Goal: Task Accomplishment & Management: Complete application form

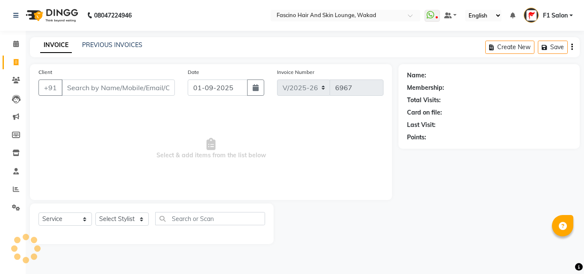
select select "126"
select select "service"
click at [124, 90] on input "Client" at bounding box center [118, 88] width 113 height 16
click at [112, 84] on input "Client" at bounding box center [118, 88] width 113 height 16
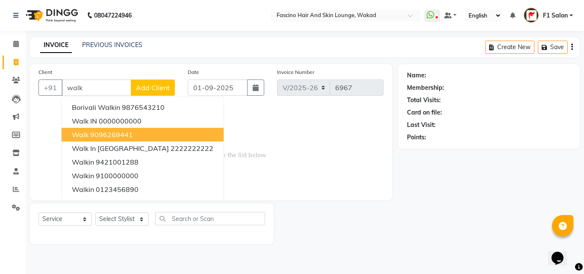
type input "walk"
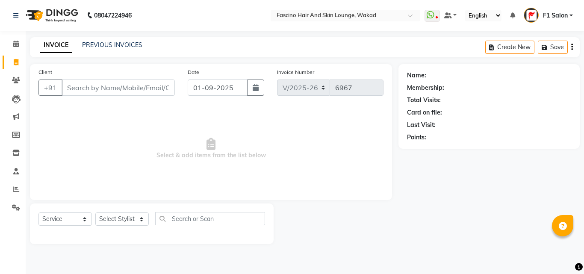
select select "126"
select select "service"
click at [107, 43] on link "PREVIOUS INVOICES" at bounding box center [112, 45] width 60 height 8
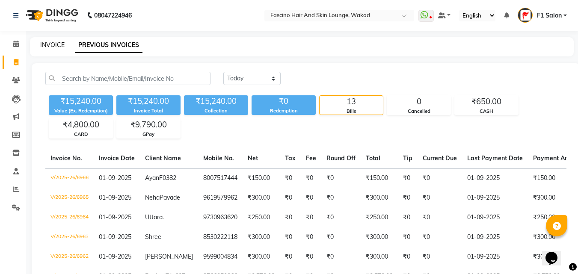
click at [54, 41] on link "INVOICE" at bounding box center [52, 45] width 24 height 8
select select "service"
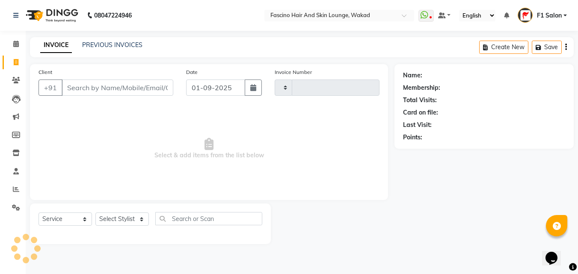
type input "6967"
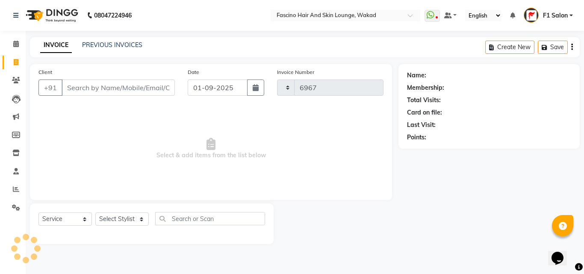
select select "126"
click at [81, 87] on input "Client" at bounding box center [118, 88] width 113 height 16
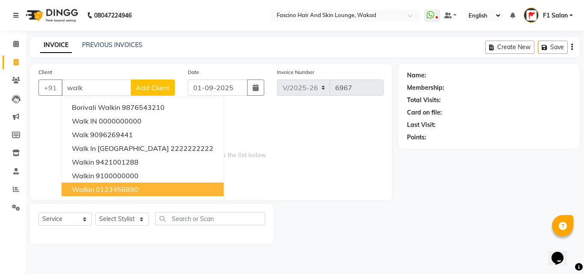
click at [93, 187] on span "walkin" at bounding box center [83, 189] width 22 height 9
type input "0123456890"
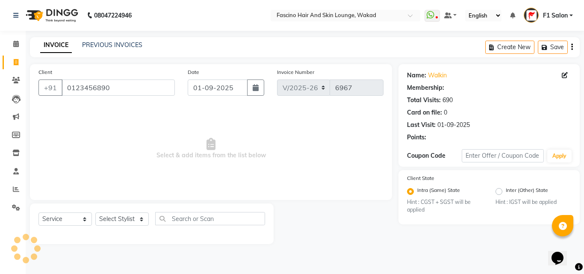
select select "1: Object"
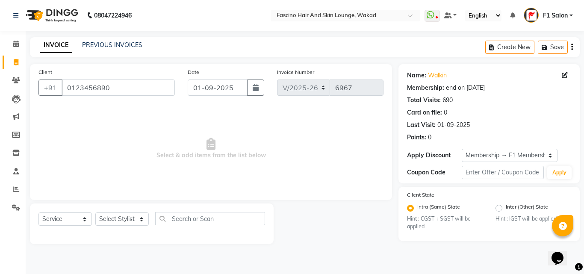
click at [115, 228] on div "Select Service Product Membership Package Voucher Prepaid Gift Card Select Styl…" at bounding box center [151, 222] width 227 height 20
click at [111, 220] on select "Select Stylist 8805000650 Aarohi Chimu Ingale Deepak jh F1 Salon Ganesh F1 Gopa…" at bounding box center [121, 219] width 53 height 13
select select "57172"
click at [95, 213] on select "Select Stylist 8805000650 Aarohi Chimu Ingale Deepak jh F1 Salon Ganesh F1 Gopa…" at bounding box center [121, 219] width 53 height 13
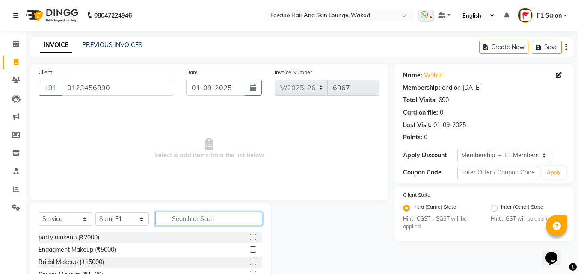
click at [191, 224] on input "text" at bounding box center [208, 218] width 107 height 13
type input "cut"
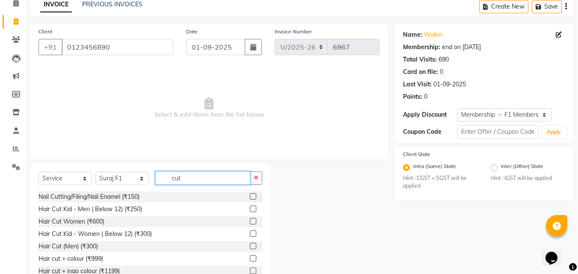
scroll to position [68, 0]
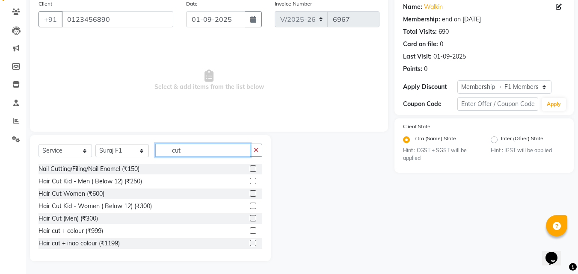
click at [188, 155] on input "cut" at bounding box center [202, 150] width 95 height 13
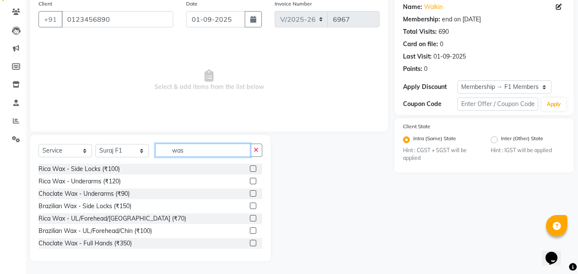
scroll to position [20, 0]
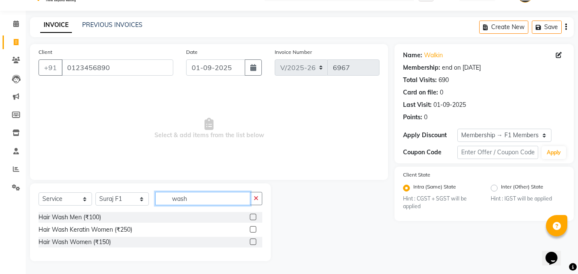
type input "wash"
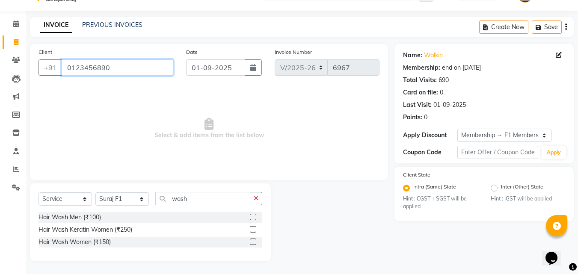
click at [109, 71] on input "0123456890" at bounding box center [118, 67] width 112 height 16
paste input "9545533283"
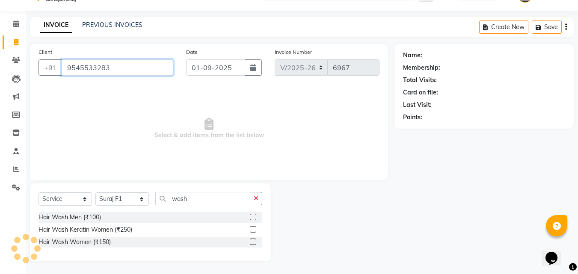
type input "9545533283"
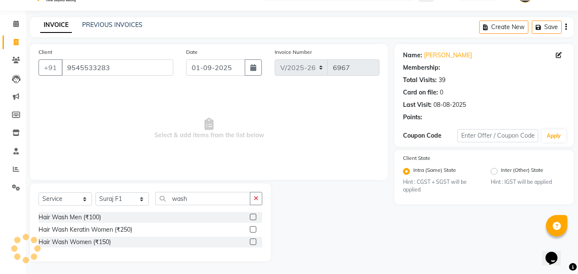
select select "1: Object"
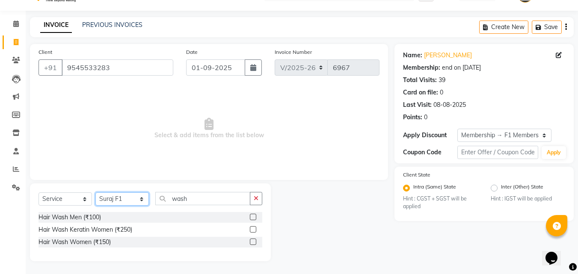
click at [110, 198] on select "Select Stylist 8805000650 Aarohi Chimu Ingale Deepak jh F1 Salon Ganesh F1 Gopa…" at bounding box center [121, 198] width 53 height 13
click at [95, 192] on select "Select Stylist 8805000650 Aarohi Chimu Ingale Deepak jh F1 Salon Ganesh F1 Gopa…" at bounding box center [121, 198] width 53 height 13
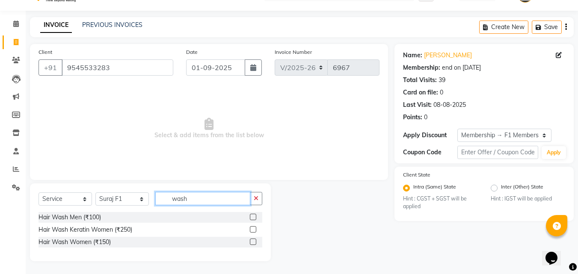
click at [203, 198] on input "wash" at bounding box center [202, 198] width 95 height 13
type input "wash"
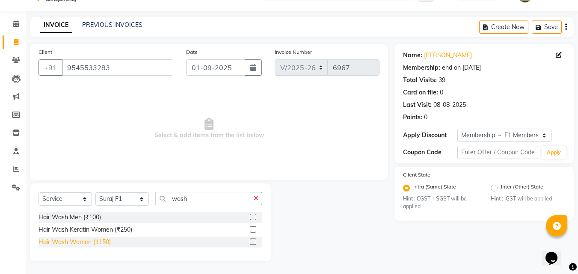
click at [81, 243] on div "Hair Wash Women (₹150)" at bounding box center [74, 242] width 72 height 9
checkbox input "false"
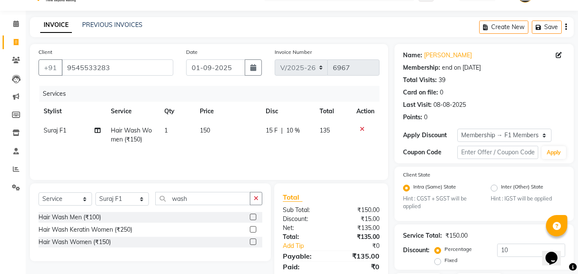
click at [221, 133] on td "150" at bounding box center [228, 135] width 66 height 28
select select "57172"
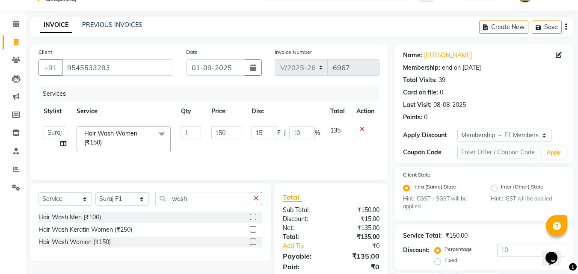
click at [221, 133] on input "150" at bounding box center [226, 132] width 30 height 13
type input "300"
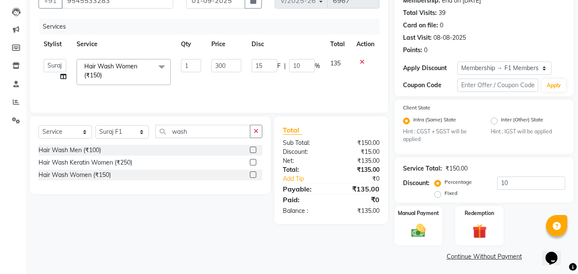
scroll to position [89, 0]
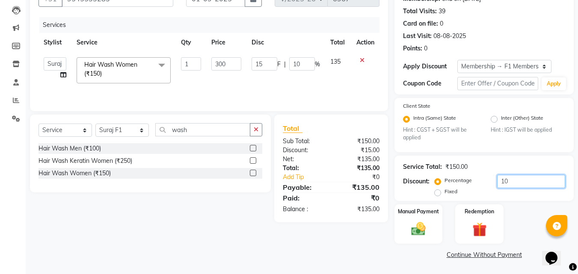
click at [511, 177] on input "10" at bounding box center [531, 181] width 68 height 13
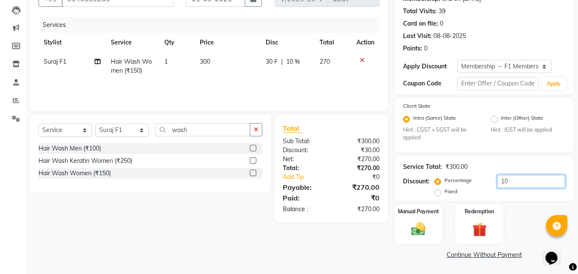
type input "1"
click at [420, 222] on img at bounding box center [418, 229] width 24 height 17
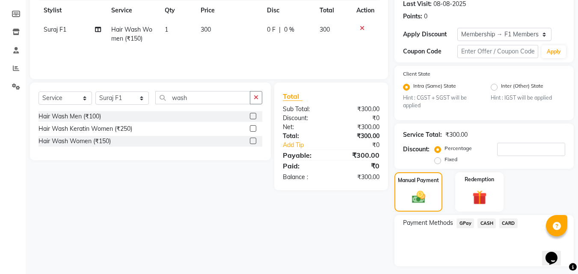
scroll to position [144, 0]
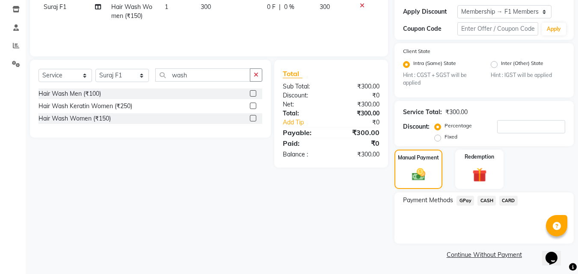
click at [464, 204] on span "GPay" at bounding box center [465, 201] width 18 height 10
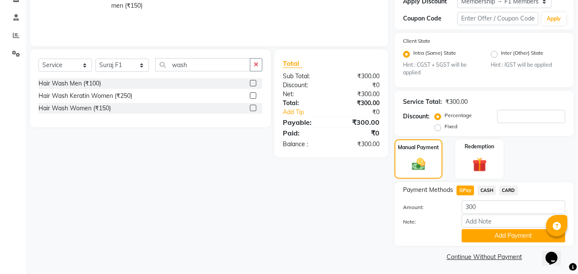
scroll to position [156, 0]
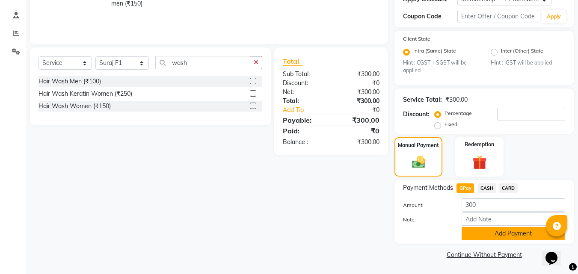
click at [484, 233] on button "Add Payment" at bounding box center [512, 233] width 103 height 13
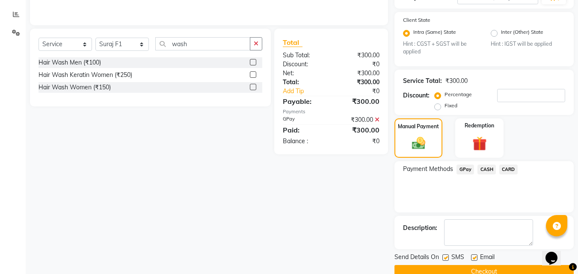
scroll to position [192, 0]
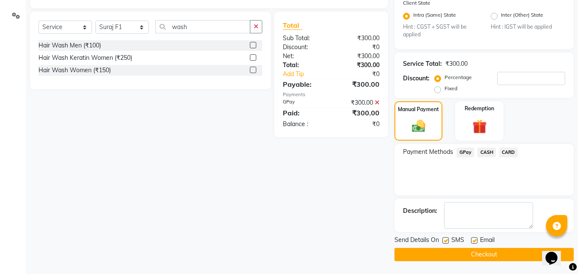
drag, startPoint x: 449, startPoint y: 239, endPoint x: 441, endPoint y: 251, distance: 14.7
click at [449, 239] on label at bounding box center [445, 240] width 6 height 6
click at [448, 239] on input "checkbox" at bounding box center [445, 241] width 6 height 6
checkbox input "false"
click at [441, 252] on button "Checkout" at bounding box center [483, 254] width 179 height 13
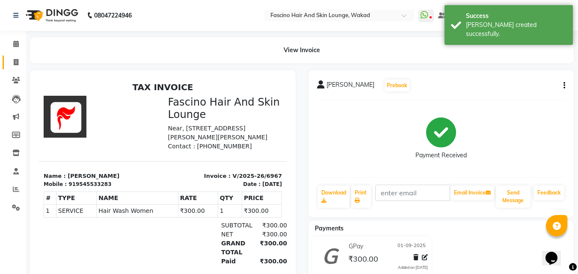
click at [12, 63] on span at bounding box center [16, 63] width 15 height 10
select select "service"
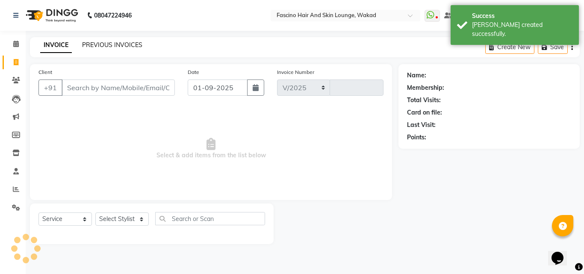
select select "126"
type input "6968"
click at [96, 45] on link "PREVIOUS INVOICES" at bounding box center [112, 45] width 60 height 8
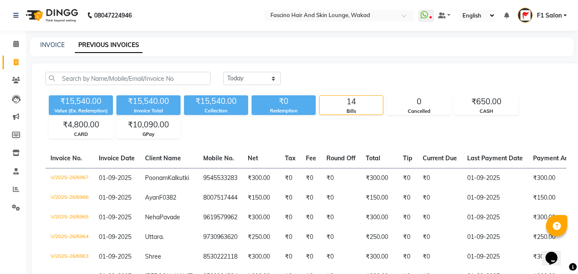
drag, startPoint x: 45, startPoint y: 32, endPoint x: 45, endPoint y: 39, distance: 6.9
click at [45, 38] on div "08047224946 Select Location × Fascino Hair And Skin Lounge, Wakad WhatsApp Stat…" at bounding box center [289, 245] width 578 height 490
click at [44, 42] on link "INVOICE" at bounding box center [52, 45] width 24 height 8
select select "126"
select select "service"
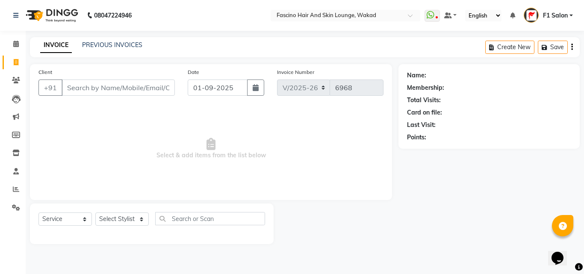
click at [65, 92] on input "Client" at bounding box center [118, 88] width 113 height 16
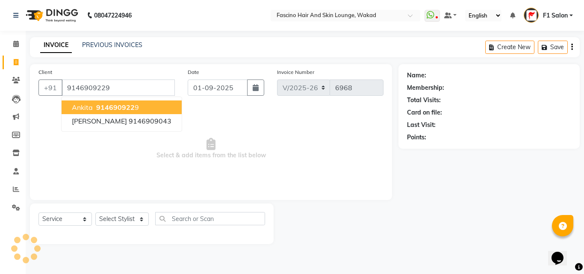
type input "9146909229"
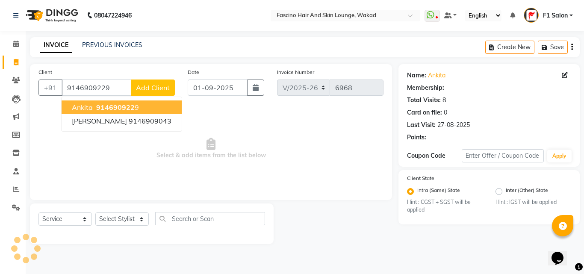
select select "1: Object"
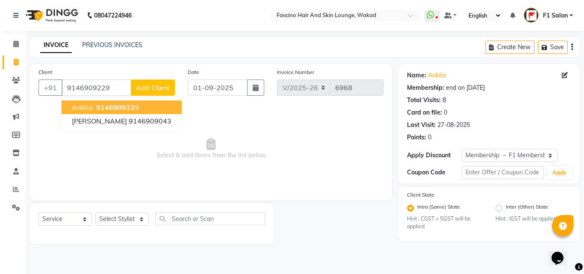
click at [78, 107] on span "Ankita" at bounding box center [82, 107] width 21 height 9
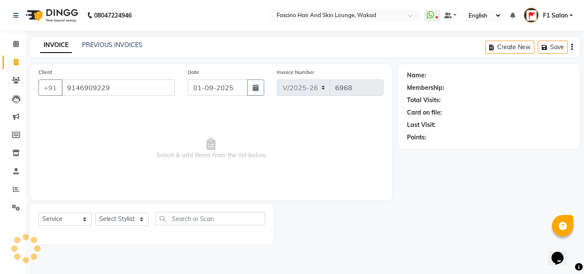
select select "1: Object"
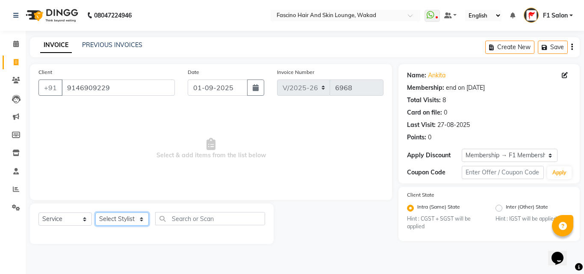
click at [102, 219] on select "Select Stylist 8805000650 Aarohi Chimu Ingale Deepak jh F1 Salon Ganesh F1 Gopa…" at bounding box center [121, 219] width 53 height 13
select select "30598"
click at [95, 213] on select "Select Stylist 8805000650 Aarohi Chimu Ingale Deepak jh F1 Salon Ganesh F1 Gopa…" at bounding box center [121, 219] width 53 height 13
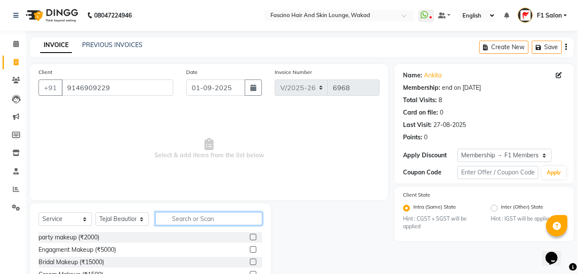
click at [204, 220] on input "text" at bounding box center [208, 218] width 107 height 13
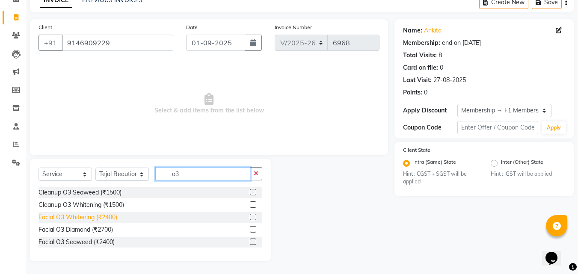
type input "o3"
click at [101, 218] on div "Facial O3 Whitening (₹2400)" at bounding box center [77, 217] width 79 height 9
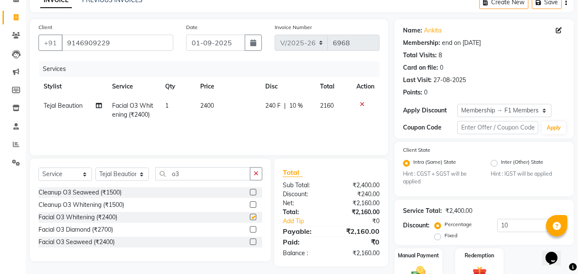
checkbox input "false"
click at [184, 151] on div "Client +91 9146909229 Date 01-09-2025 Invoice Number V/2025 V/2025-26 6968 Serv…" at bounding box center [209, 87] width 358 height 136
click at [215, 98] on td "2400" at bounding box center [227, 110] width 65 height 28
select select "30598"
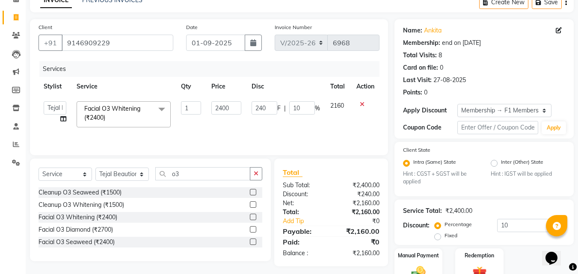
click at [215, 98] on td "2400" at bounding box center [226, 114] width 40 height 36
click at [232, 103] on input "2400" at bounding box center [226, 107] width 30 height 13
type input "2010"
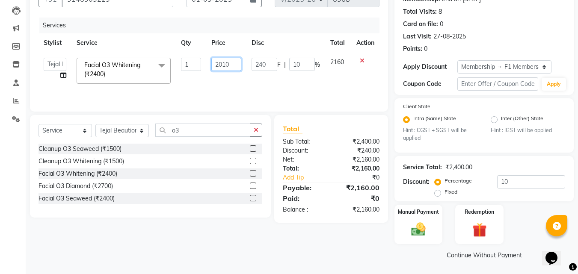
scroll to position [89, 0]
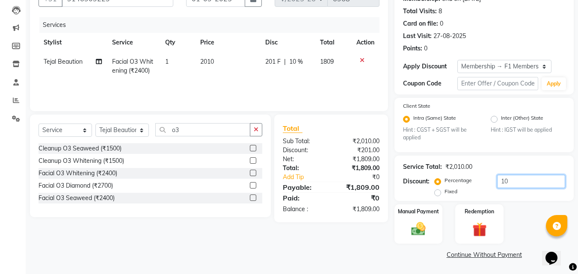
click at [517, 185] on input "10" at bounding box center [531, 181] width 68 height 13
type input "1"
click at [427, 231] on img at bounding box center [418, 229] width 24 height 17
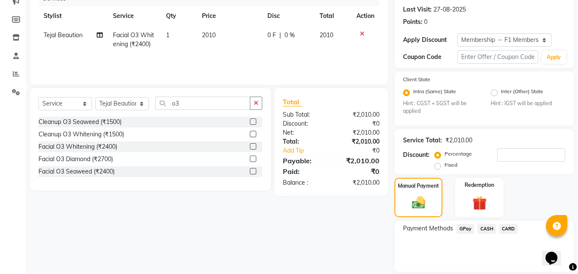
scroll to position [144, 0]
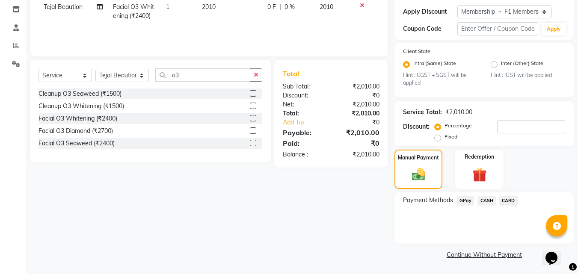
click at [469, 200] on span "GPay" at bounding box center [465, 201] width 18 height 10
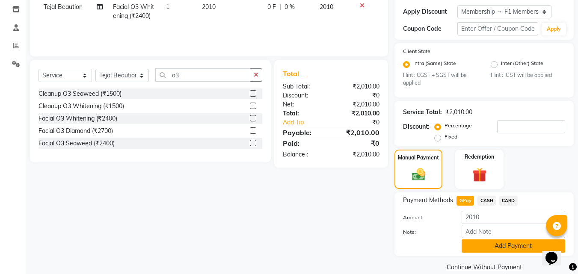
click at [471, 242] on button "Add Payment" at bounding box center [512, 245] width 103 height 13
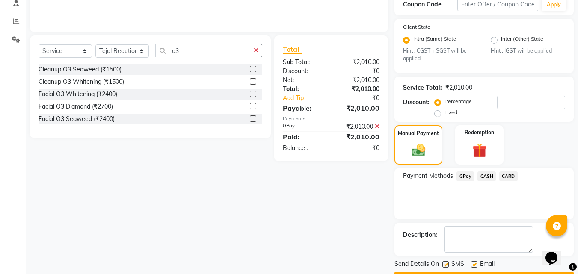
scroll to position [192, 0]
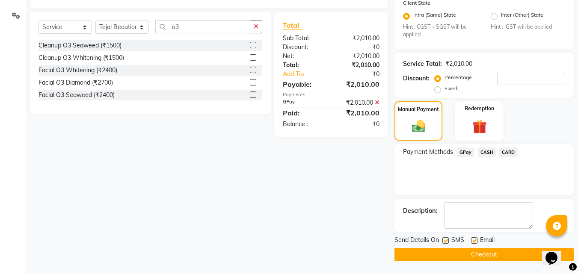
click at [444, 239] on label at bounding box center [445, 240] width 6 height 6
click at [444, 239] on input "checkbox" at bounding box center [445, 241] width 6 height 6
checkbox input "false"
click at [447, 259] on button "Checkout" at bounding box center [483, 254] width 179 height 13
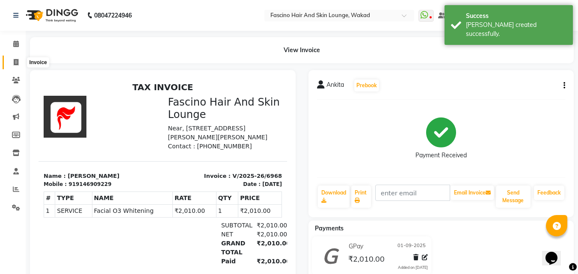
click at [14, 66] on span at bounding box center [16, 63] width 15 height 10
select select "126"
select select "service"
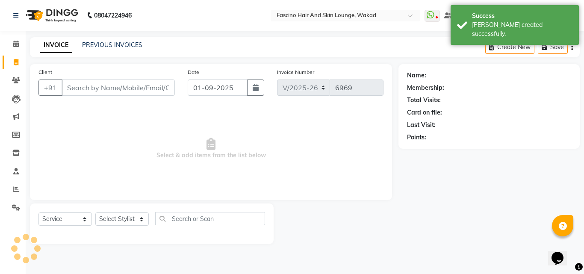
click at [148, 86] on input "Client" at bounding box center [118, 88] width 113 height 16
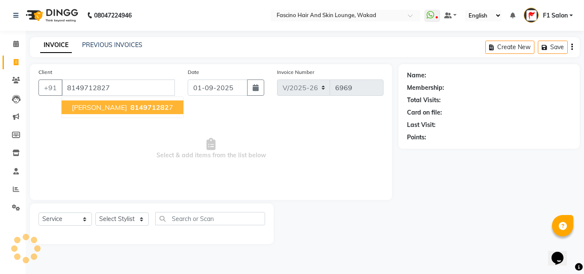
type input "8149712827"
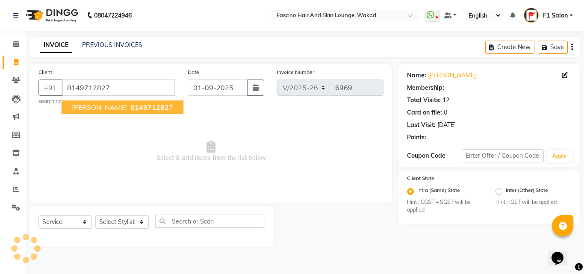
select select "1: Object"
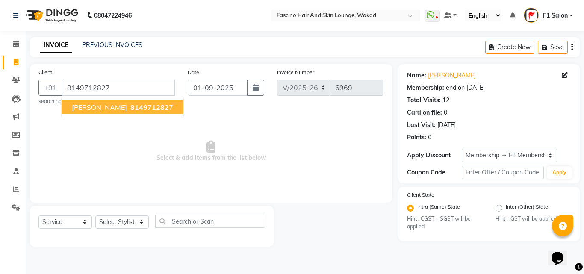
click at [130, 103] on span "814971282" at bounding box center [149, 107] width 38 height 9
select select "1: Object"
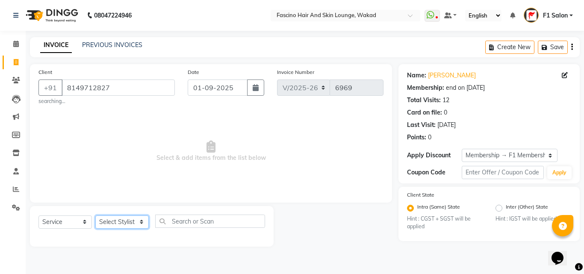
click at [122, 218] on select "Select Stylist 8805000650 Aarohi Chimu Ingale Deepak jh F1 Salon Ganesh F1 Gopa…" at bounding box center [121, 222] width 53 height 13
select select "88903"
click at [95, 216] on select "Select Stylist 8805000650 Aarohi Chimu Ingale Deepak jh F1 Salon Ganesh F1 Gopa…" at bounding box center [121, 222] width 53 height 13
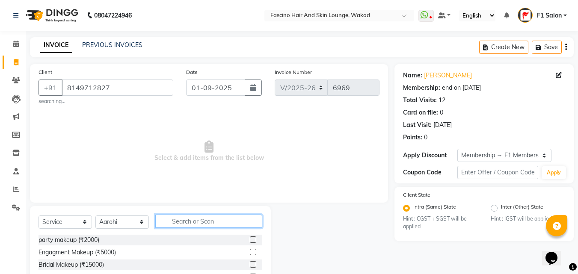
click at [184, 223] on input "text" at bounding box center [208, 221] width 107 height 13
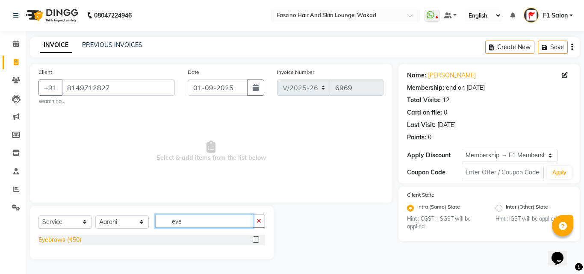
type input "eye"
click at [80, 242] on div "Eyebrows (₹50)" at bounding box center [59, 240] width 43 height 9
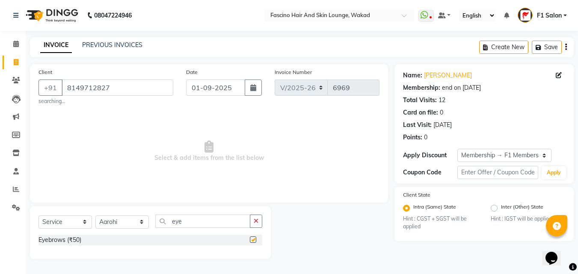
checkbox input "false"
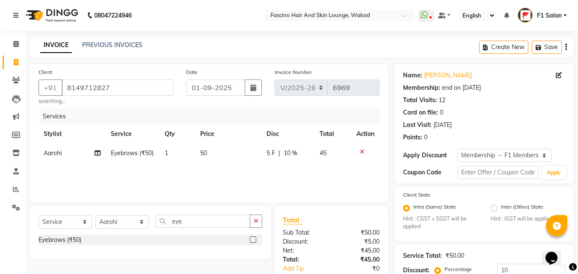
click at [212, 161] on td "50" at bounding box center [228, 153] width 66 height 19
select select "88903"
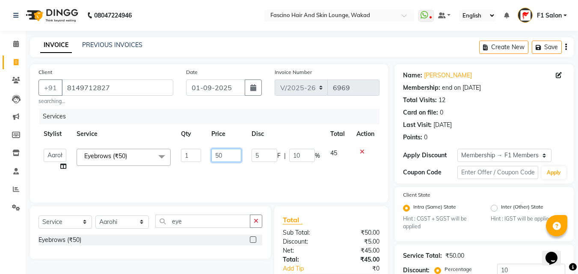
click at [225, 155] on input "50" at bounding box center [226, 155] width 30 height 13
type input "5"
type input "40"
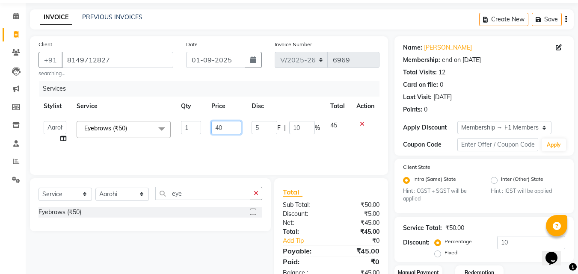
scroll to position [43, 0]
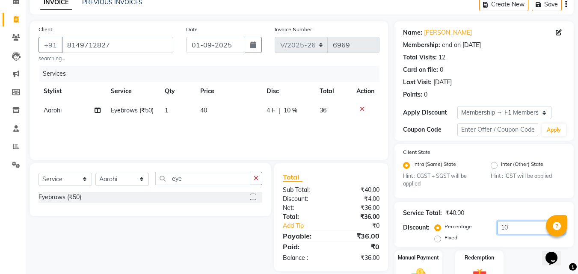
click at [512, 234] on input "10" at bounding box center [531, 227] width 68 height 13
type input "1"
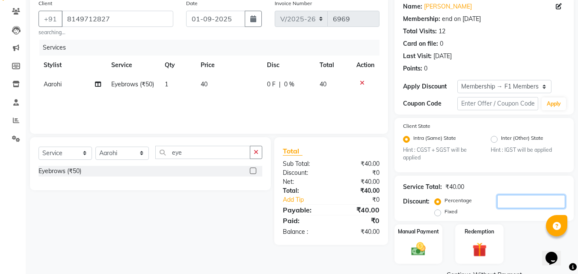
scroll to position [89, 0]
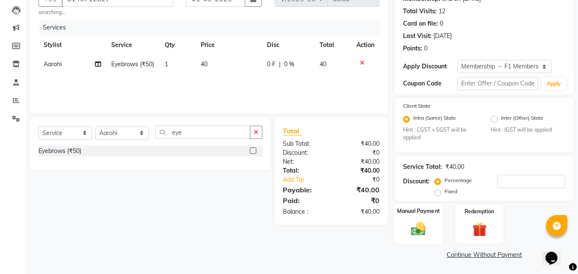
click at [408, 229] on img at bounding box center [418, 229] width 24 height 17
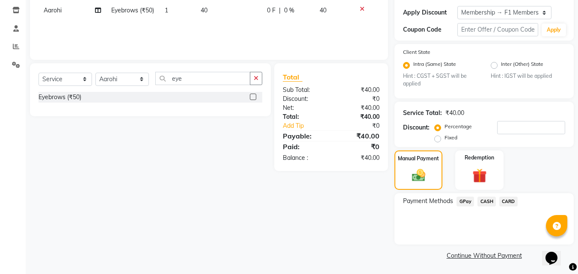
scroll to position [144, 0]
click at [461, 199] on span "GPay" at bounding box center [465, 201] width 18 height 10
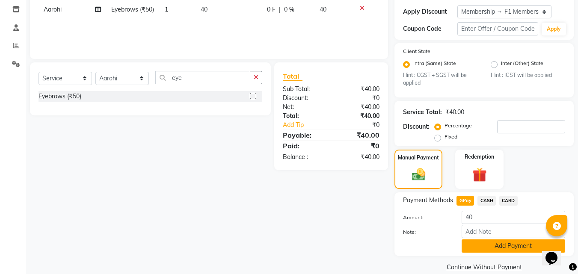
click at [481, 239] on button "Add Payment" at bounding box center [512, 245] width 103 height 13
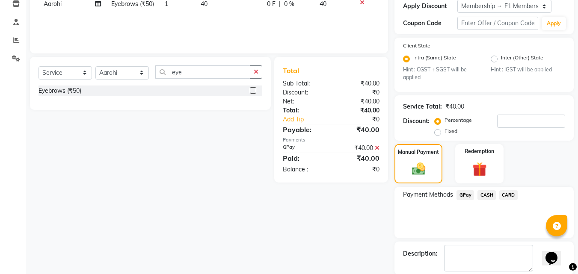
scroll to position [192, 0]
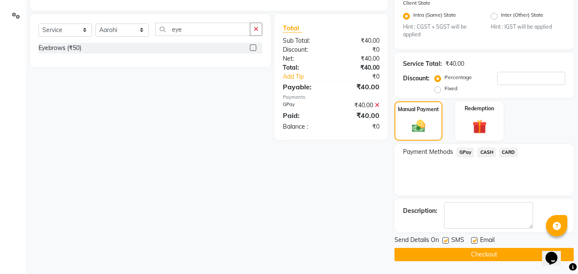
click at [445, 242] on label at bounding box center [445, 240] width 6 height 6
click at [445, 242] on input "checkbox" at bounding box center [445, 241] width 6 height 6
checkbox input "false"
click at [453, 254] on button "Checkout" at bounding box center [483, 254] width 179 height 13
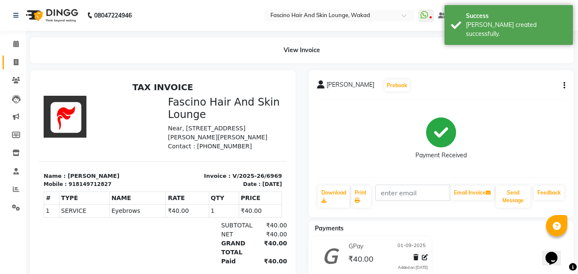
click at [15, 68] on link "Invoice" at bounding box center [13, 63] width 21 height 14
select select "service"
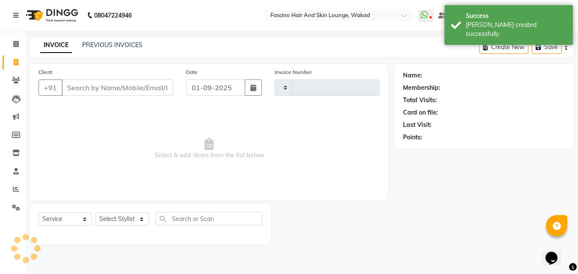
type input "6970"
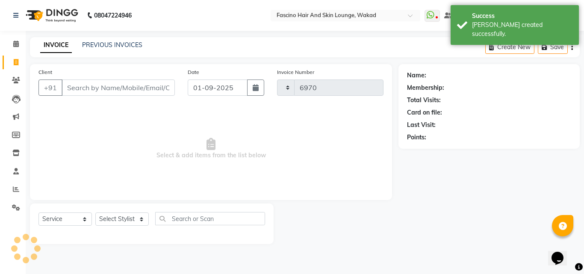
select select "126"
click at [90, 49] on div "PREVIOUS INVOICES" at bounding box center [112, 45] width 60 height 9
click at [92, 44] on link "PREVIOUS INVOICES" at bounding box center [112, 45] width 60 height 8
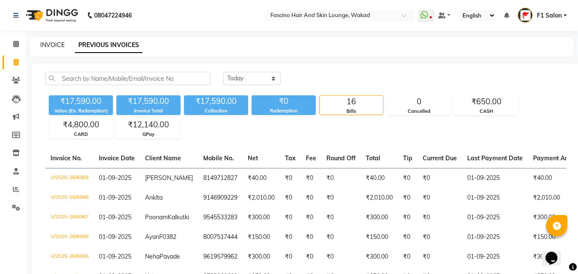
click at [51, 44] on link "INVOICE" at bounding box center [52, 45] width 24 height 8
select select "service"
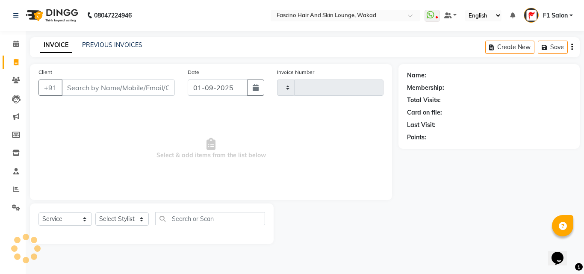
type input "6970"
select select "126"
click at [112, 47] on link "PREVIOUS INVOICES" at bounding box center [112, 45] width 60 height 8
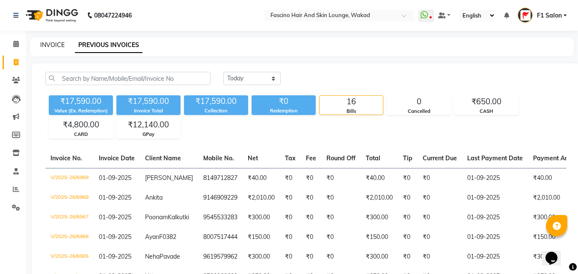
click at [44, 41] on link "INVOICE" at bounding box center [52, 45] width 24 height 8
select select "service"
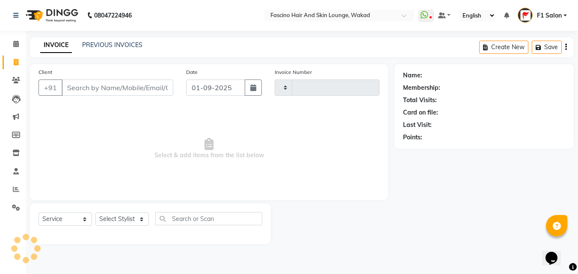
type input "6970"
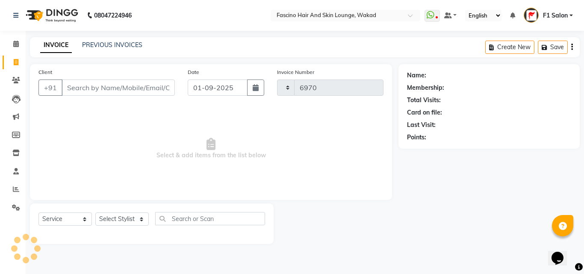
select select "126"
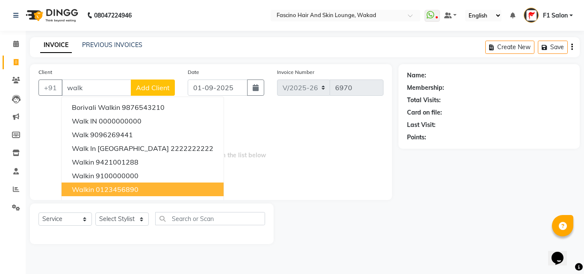
click at [83, 189] on span "walkin" at bounding box center [83, 189] width 22 height 9
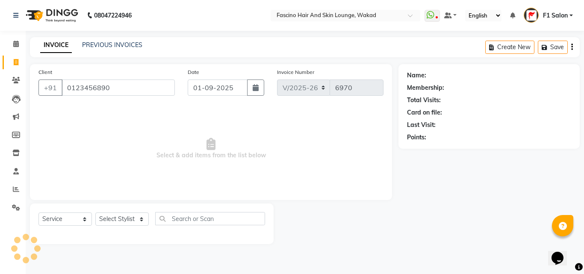
type input "0123456890"
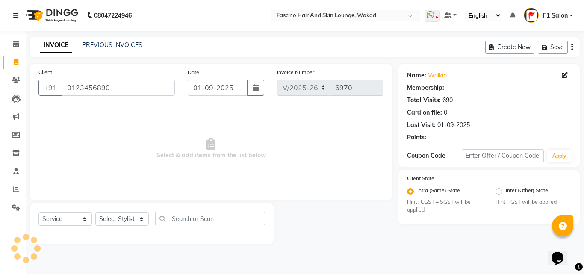
select select "1: Object"
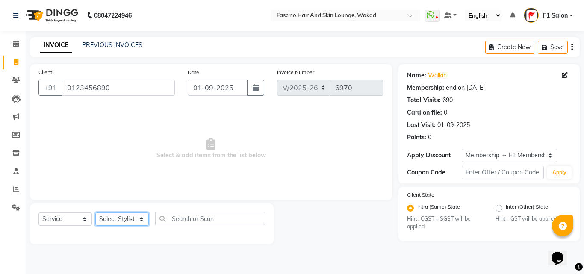
click at [106, 220] on select "Select Stylist 8805000650 Aarohi Chimu Ingale Deepak jh F1 Salon Ganesh F1 Gopa…" at bounding box center [121, 219] width 53 height 13
select select "32272"
click at [95, 213] on select "Select Stylist 8805000650 Aarohi Chimu Ingale Deepak jh F1 Salon Ganesh F1 Gopa…" at bounding box center [121, 219] width 53 height 13
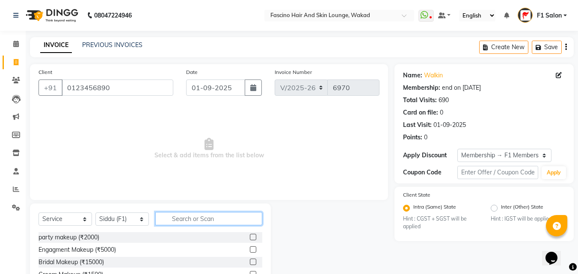
click at [173, 219] on input "text" at bounding box center [208, 218] width 107 height 13
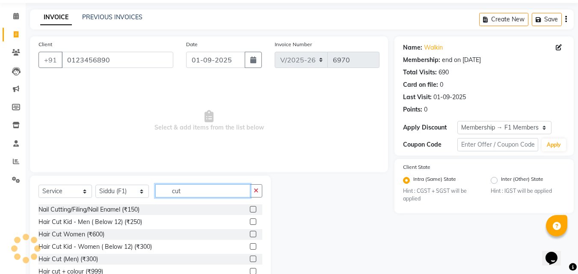
scroll to position [43, 0]
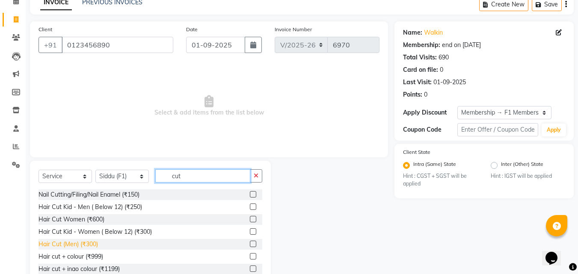
type input "cut"
click at [74, 242] on div "Hair Cut (Men) (₹300)" at bounding box center [67, 244] width 59 height 9
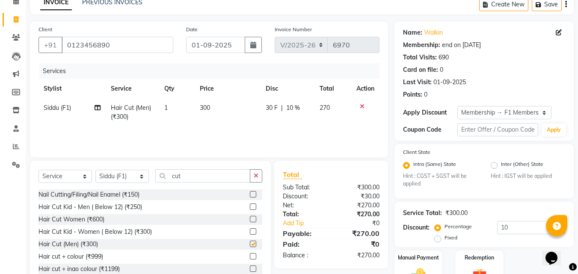
checkbox input "false"
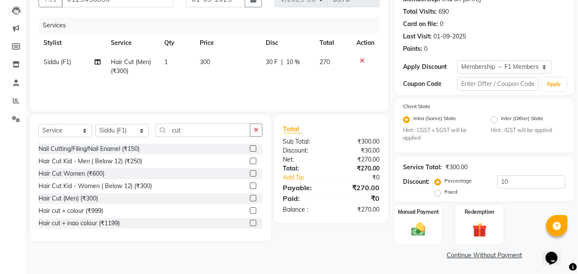
scroll to position [89, 0]
click at [530, 183] on input "10" at bounding box center [531, 181] width 68 height 13
type input "1"
click at [434, 229] on div "Manual Payment" at bounding box center [418, 224] width 50 height 41
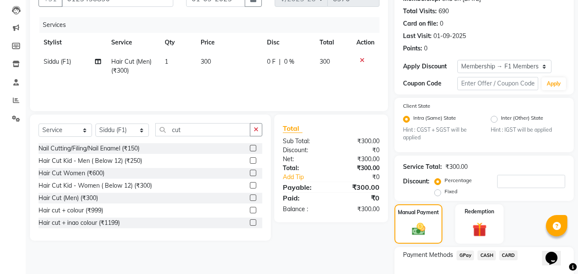
scroll to position [132, 0]
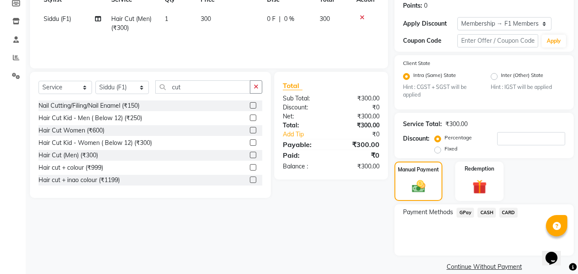
click at [464, 214] on span "GPay" at bounding box center [465, 213] width 18 height 10
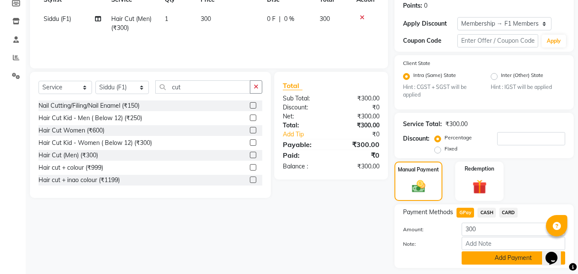
click at [487, 255] on button "Add Payment" at bounding box center [512, 257] width 103 height 13
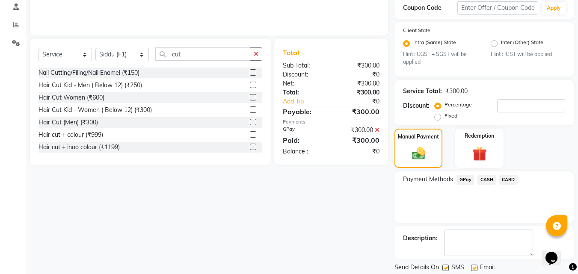
scroll to position [192, 0]
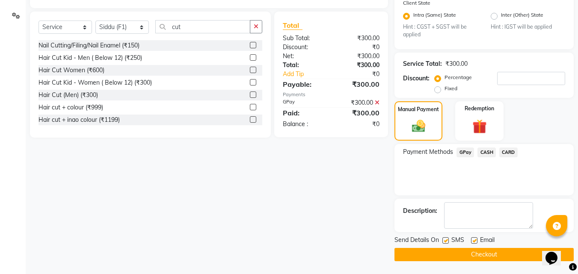
click at [448, 243] on label at bounding box center [445, 240] width 6 height 6
click at [448, 243] on input "checkbox" at bounding box center [445, 241] width 6 height 6
checkbox input "false"
click at [464, 251] on button "Checkout" at bounding box center [483, 254] width 179 height 13
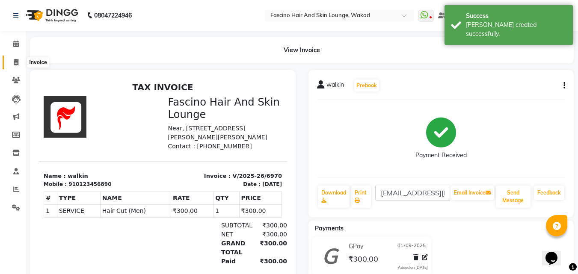
click at [16, 66] on span at bounding box center [16, 63] width 15 height 10
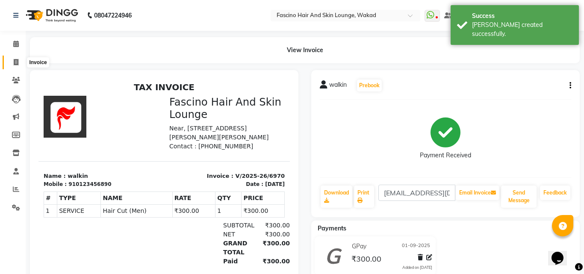
select select "126"
select select "service"
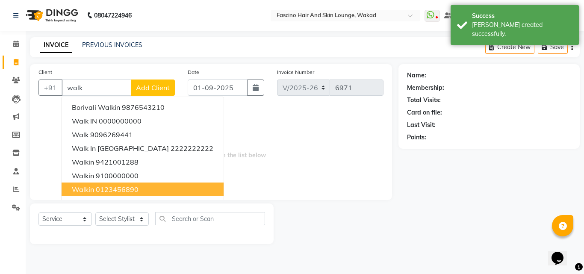
click at [101, 192] on ngb-highlight "0123456890" at bounding box center [117, 189] width 43 height 9
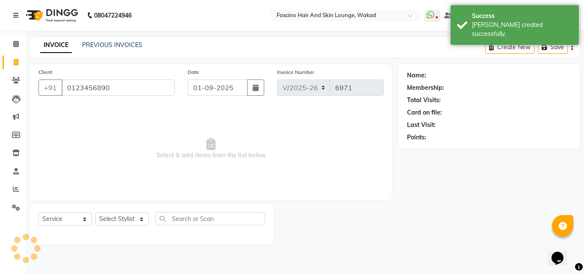
type input "0123456890"
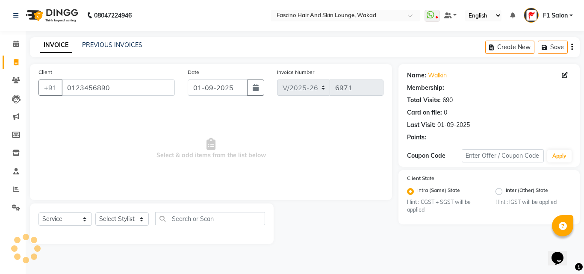
select select "1: Object"
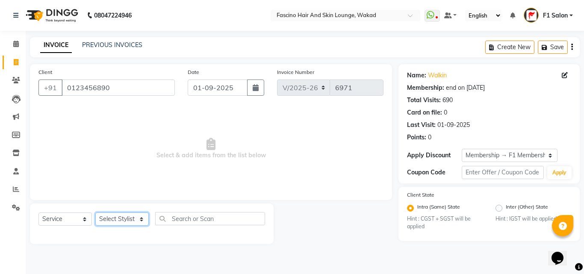
click at [109, 220] on select "Select Stylist 8805000650 Aarohi Chimu Ingale Deepak jh F1 Salon Ganesh F1 Gopa…" at bounding box center [121, 219] width 53 height 13
select select "88903"
click at [95, 213] on select "Select Stylist 8805000650 Aarohi Chimu Ingale Deepak jh F1 Salon Ganesh F1 Gopa…" at bounding box center [121, 219] width 53 height 13
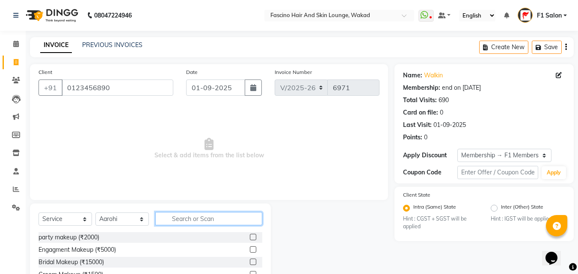
click at [180, 213] on input "text" at bounding box center [208, 218] width 107 height 13
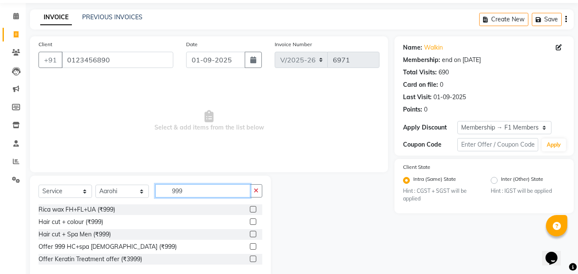
scroll to position [43, 0]
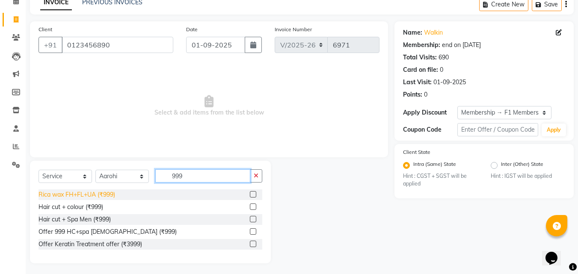
type input "999"
click at [97, 195] on div "Rica wax FH+FL+UA (₹999)" at bounding box center [76, 194] width 77 height 9
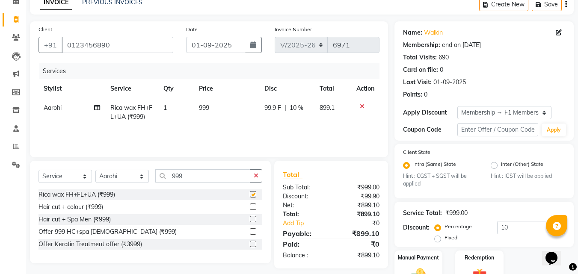
checkbox input "false"
click at [218, 103] on td "999" at bounding box center [226, 112] width 65 height 28
select select "88903"
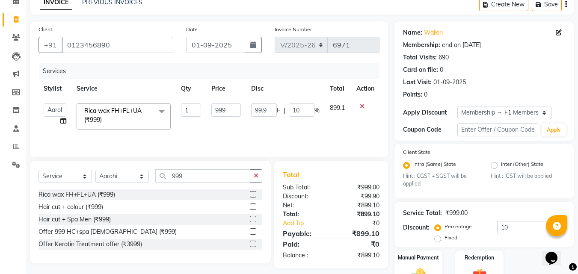
click at [218, 103] on td "999" at bounding box center [226, 116] width 40 height 36
click at [234, 112] on input "999" at bounding box center [226, 109] width 30 height 13
type input "9"
type input "1000"
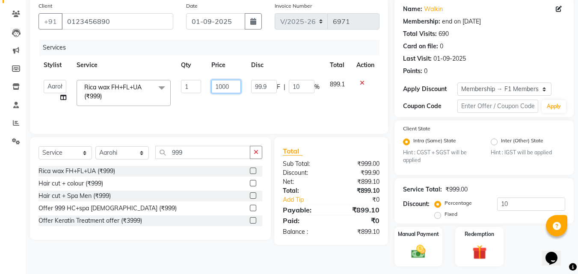
scroll to position [89, 0]
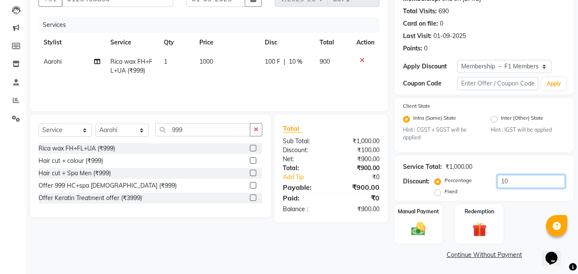
drag, startPoint x: 529, startPoint y: 173, endPoint x: 516, endPoint y: 187, distance: 18.8
click at [523, 179] on div "Service Total: ₹1,000.00 Discount: Percentage Fixed 10" at bounding box center [484, 178] width 162 height 39
click at [516, 187] on input "10" at bounding box center [531, 181] width 68 height 13
type input "1"
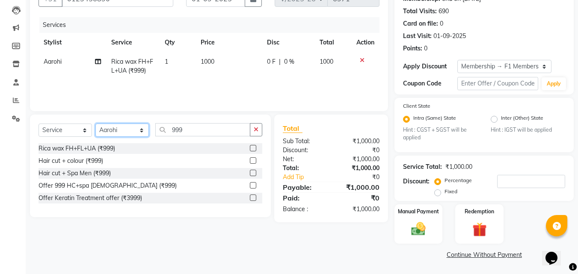
click at [103, 128] on select "Select Stylist 8805000650 Aarohi Chimu Ingale Deepak jh F1 Salon Ganesh F1 Gopa…" at bounding box center [121, 130] width 53 height 13
select select "83546"
click at [95, 124] on select "Select Stylist 8805000650 Aarohi Chimu Ingale Deepak jh F1 Salon Ganesh F1 Gopa…" at bounding box center [121, 130] width 53 height 13
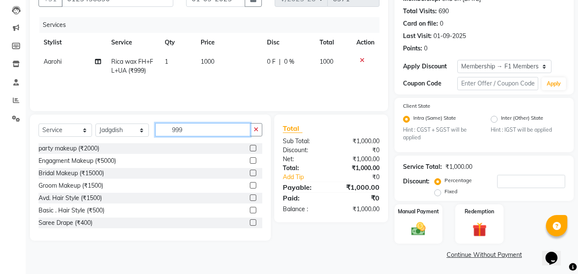
click at [171, 130] on input "999" at bounding box center [202, 129] width 95 height 13
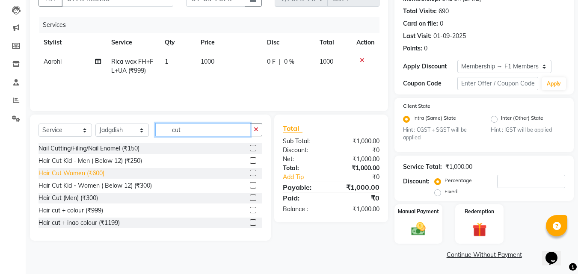
type input "cut"
click at [50, 171] on div "Hair Cut Women (₹600)" at bounding box center [71, 173] width 66 height 9
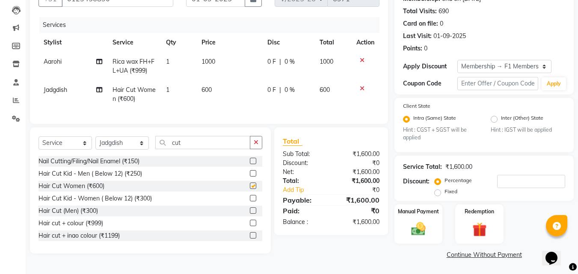
checkbox input "false"
click at [416, 233] on img at bounding box center [418, 229] width 24 height 17
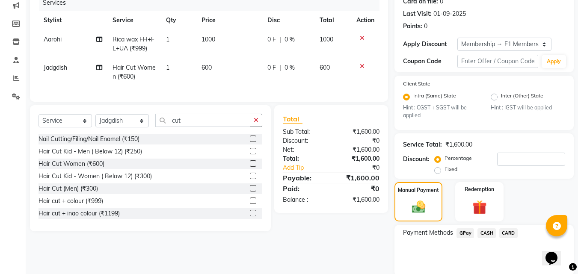
scroll to position [144, 0]
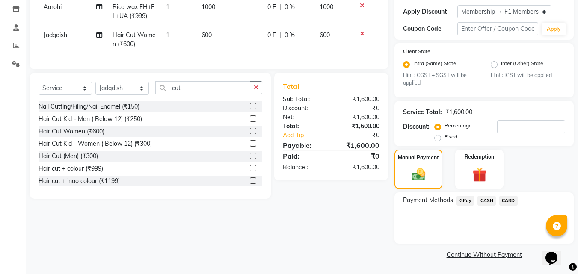
click at [461, 204] on span "GPay" at bounding box center [465, 201] width 18 height 10
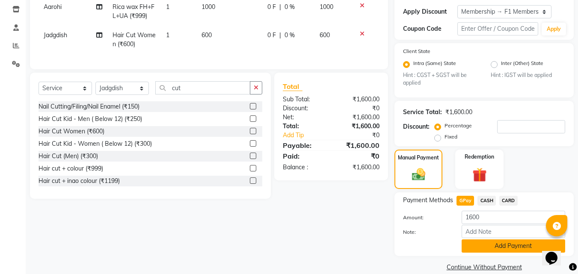
click at [476, 243] on button "Add Payment" at bounding box center [512, 245] width 103 height 13
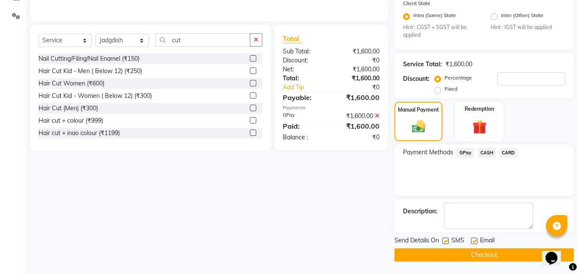
scroll to position [192, 0]
click at [446, 238] on label at bounding box center [445, 240] width 6 height 6
click at [446, 238] on input "checkbox" at bounding box center [445, 241] width 6 height 6
checkbox input "false"
click at [452, 252] on button "Checkout" at bounding box center [483, 254] width 179 height 13
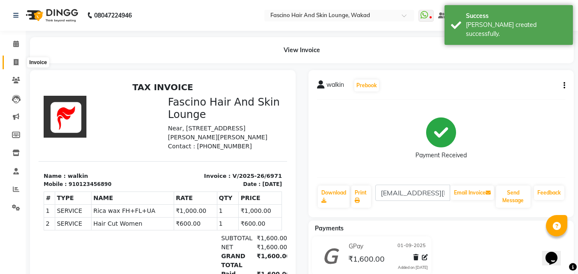
click at [21, 60] on span at bounding box center [16, 63] width 15 height 10
select select "service"
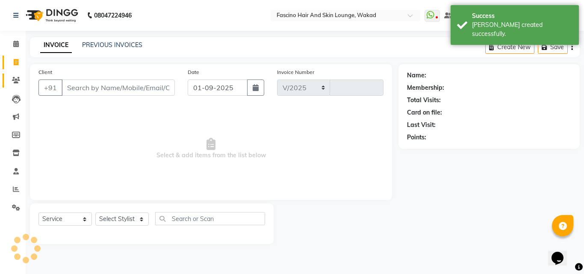
select select "126"
type input "6972"
click at [103, 86] on input "Client" at bounding box center [118, 88] width 113 height 16
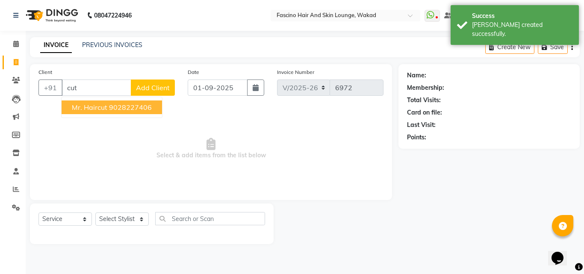
click at [100, 106] on span "mr. haircut" at bounding box center [89, 107] width 35 height 9
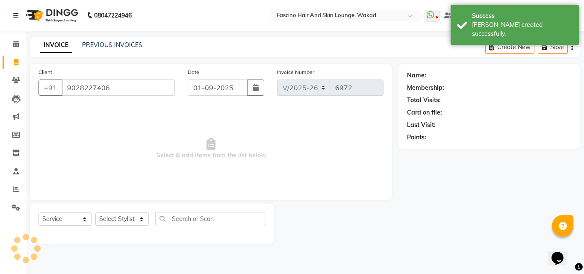
type input "9028227406"
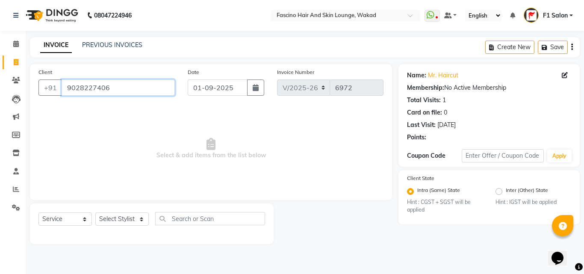
click at [109, 93] on input "9028227406" at bounding box center [118, 88] width 113 height 16
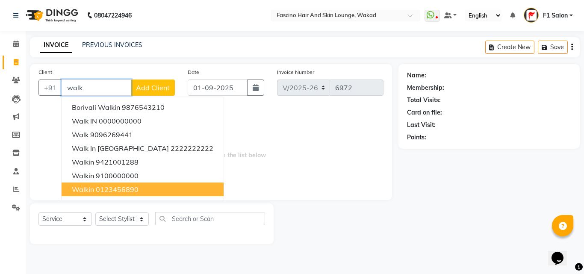
click at [105, 191] on ngb-highlight "0123456890" at bounding box center [117, 189] width 43 height 9
type input "0123456890"
select select "1: Object"
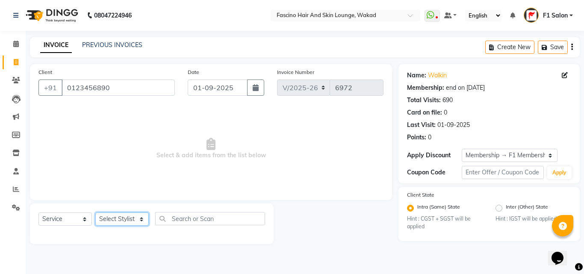
click at [108, 217] on select "Select Stylist 8805000650 Aarohi Chimu Ingale Deepak jh F1 Salon Ganesh F1 Gopa…" at bounding box center [121, 219] width 53 height 13
select select "32272"
click at [95, 213] on select "Select Stylist 8805000650 Aarohi Chimu Ingale Deepak jh F1 Salon Ganesh F1 Gopa…" at bounding box center [121, 219] width 53 height 13
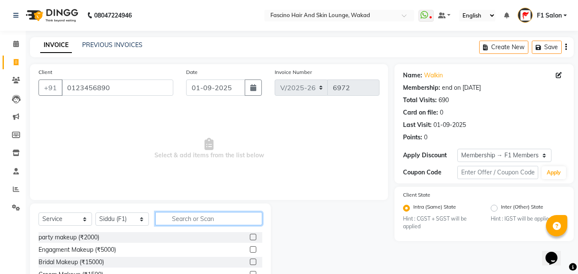
click at [174, 219] on input "text" at bounding box center [208, 218] width 107 height 13
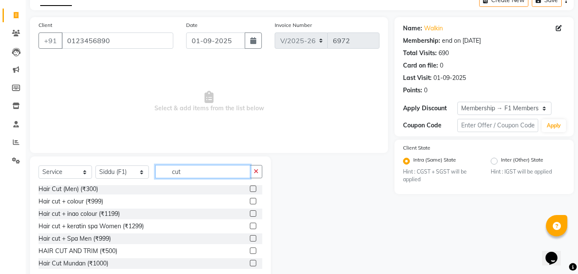
scroll to position [68, 0]
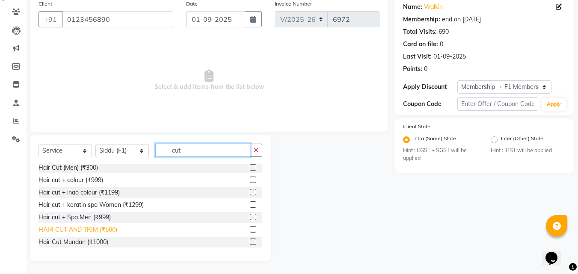
type input "cut"
click at [104, 234] on div "HAIR CUT AND TRIM (₹500)" at bounding box center [77, 229] width 79 height 9
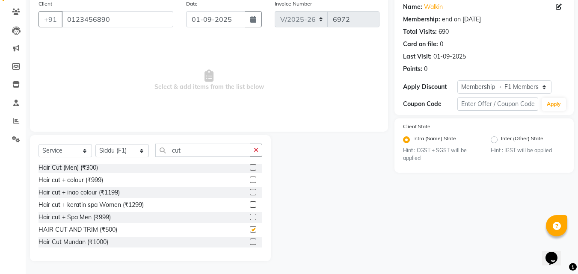
checkbox input "false"
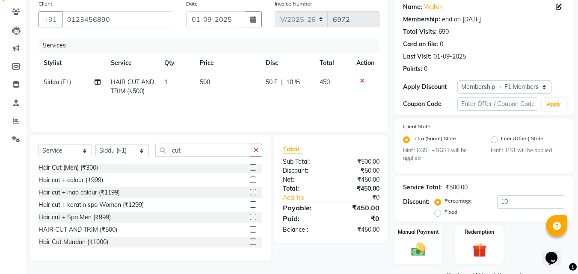
click at [242, 95] on td "500" at bounding box center [228, 87] width 66 height 28
select select "32272"
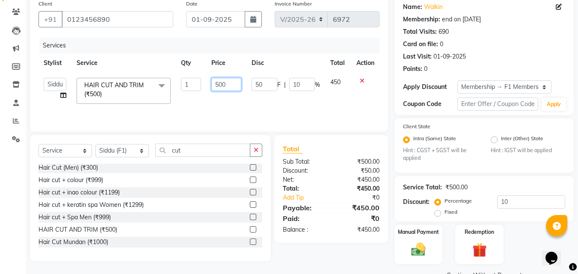
click at [219, 84] on input "500" at bounding box center [226, 84] width 30 height 13
type input "400"
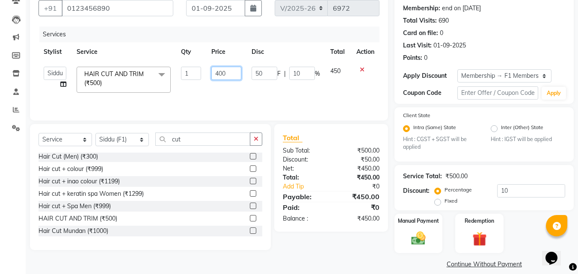
scroll to position [89, 0]
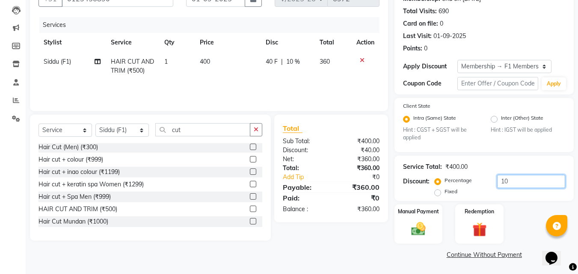
click at [509, 183] on input "10" at bounding box center [531, 181] width 68 height 13
type input "1"
click at [423, 227] on img at bounding box center [418, 229] width 24 height 17
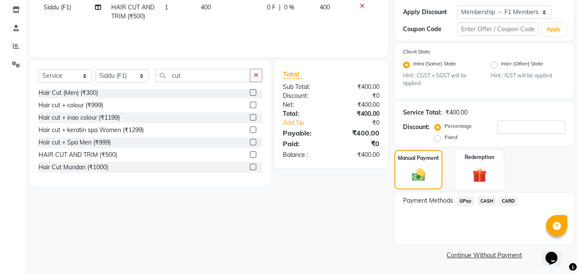
scroll to position [144, 0]
click at [484, 201] on span "CASH" at bounding box center [486, 201] width 18 height 10
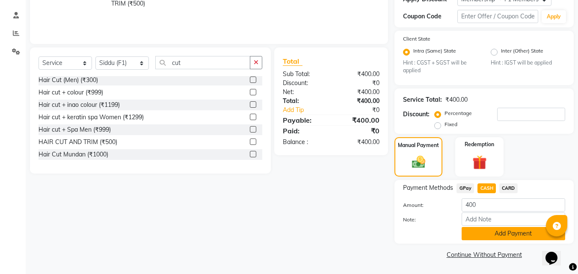
click at [489, 235] on button "Add Payment" at bounding box center [512, 233] width 103 height 13
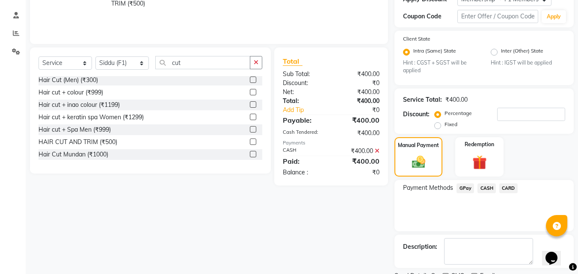
scroll to position [192, 0]
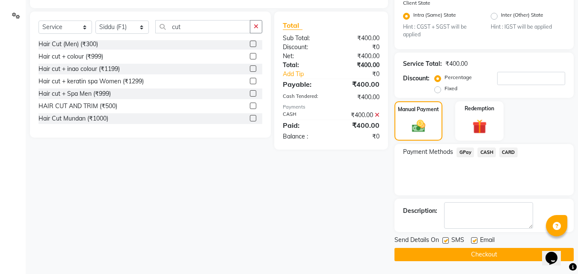
click at [444, 241] on label at bounding box center [445, 240] width 6 height 6
click at [444, 241] on input "checkbox" at bounding box center [445, 241] width 6 height 6
checkbox input "false"
click at [449, 254] on button "Checkout" at bounding box center [483, 254] width 179 height 13
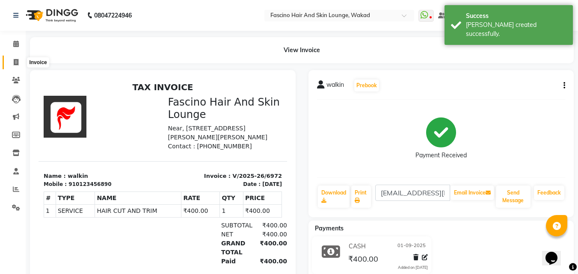
click at [16, 59] on icon at bounding box center [16, 62] width 5 height 6
select select "service"
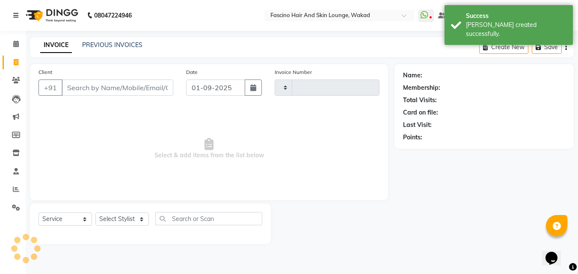
type input "6973"
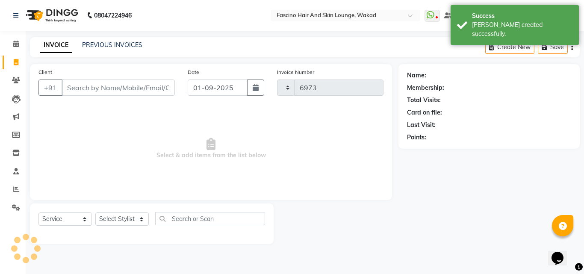
select select "126"
click at [82, 89] on input "Client" at bounding box center [118, 88] width 113 height 16
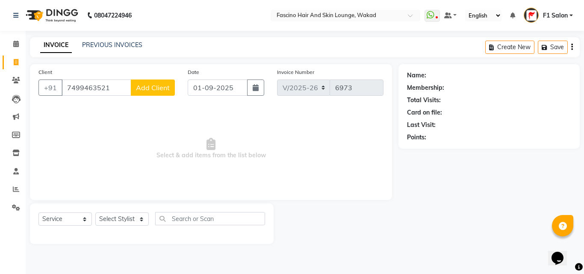
type input "7499463521"
click at [145, 92] on span "Add Client" at bounding box center [153, 87] width 34 height 9
select select "22"
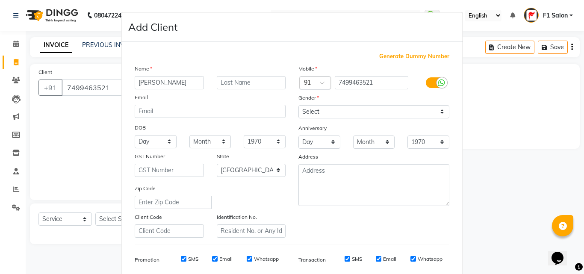
type input "Suhas"
click at [330, 112] on select "Select Male Female Other Prefer Not To Say" at bounding box center [373, 111] width 151 height 13
click at [298, 105] on select "Select Male Female Other Prefer Not To Say" at bounding box center [373, 111] width 151 height 13
click at [331, 111] on select "Select Male Female Other Prefer Not To Say" at bounding box center [373, 111] width 151 height 13
select select "male"
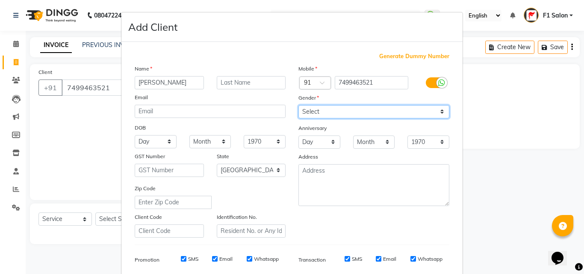
click at [298, 105] on select "Select Male Female Other Prefer Not To Say" at bounding box center [373, 111] width 151 height 13
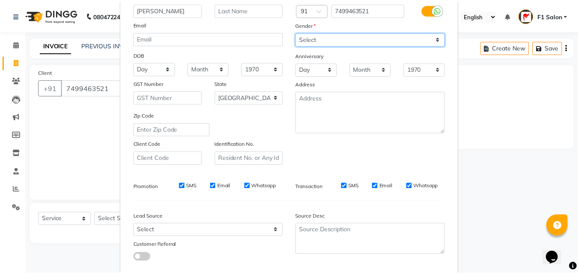
scroll to position [121, 0]
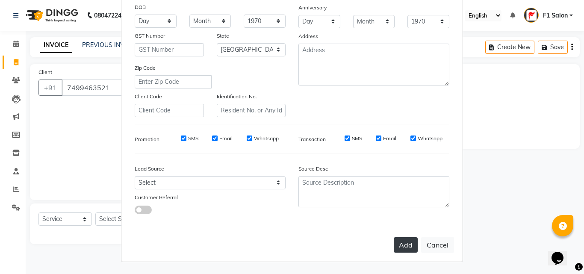
click at [402, 246] on button "Add" at bounding box center [406, 244] width 24 height 15
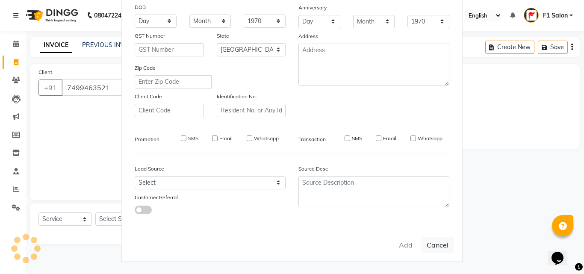
select select
select select "null"
select select
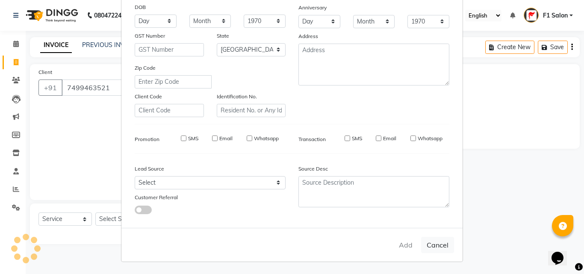
select select
checkbox input "false"
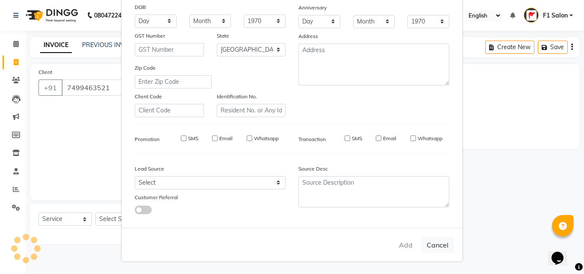
checkbox input "false"
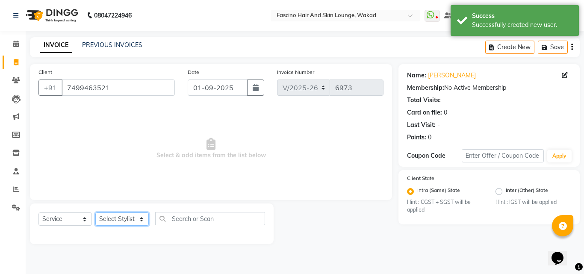
click at [109, 215] on select "Select Stylist 8805000650 Aarohi Chimu Ingale Deepak jh F1 Salon Ganesh F1 Gopa…" at bounding box center [121, 219] width 53 height 13
select select "57606"
click at [95, 213] on select "Select Stylist 8805000650 Aarohi Chimu Ingale Deepak jh F1 Salon Ganesh F1 Gopa…" at bounding box center [121, 219] width 53 height 13
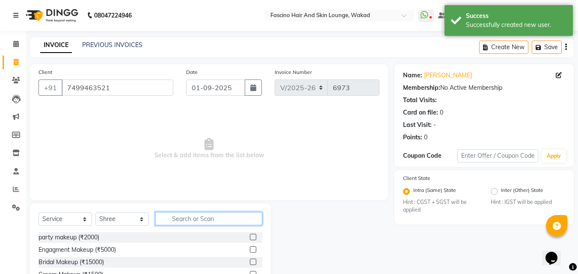
click at [171, 217] on input "text" at bounding box center [208, 218] width 107 height 13
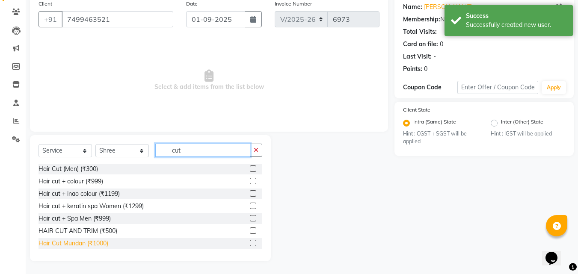
scroll to position [51, 0]
type input "cut"
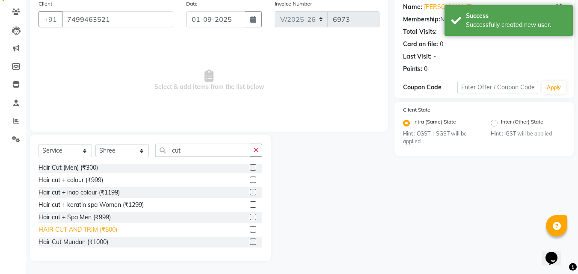
click at [93, 231] on div "HAIR CUT AND TRIM (₹500)" at bounding box center [77, 229] width 79 height 9
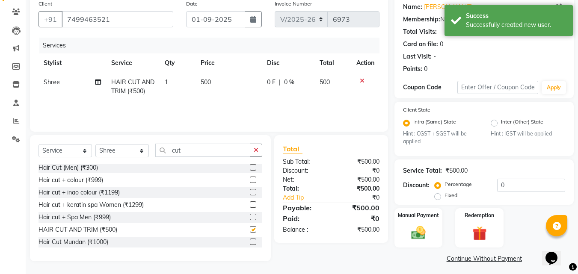
checkbox input "false"
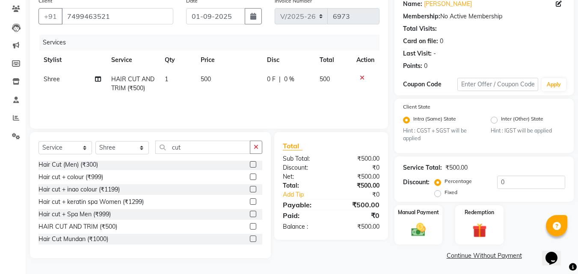
scroll to position [72, 0]
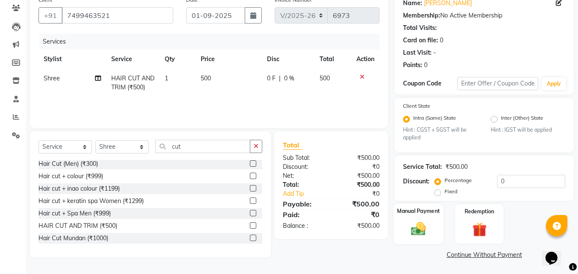
click at [418, 233] on img at bounding box center [418, 229] width 24 height 17
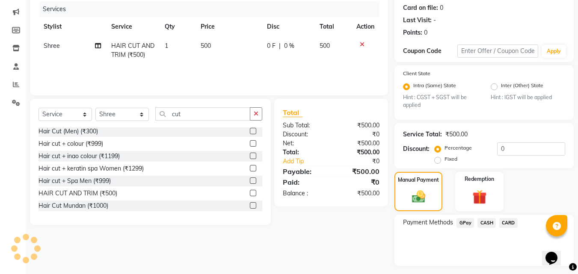
scroll to position [127, 0]
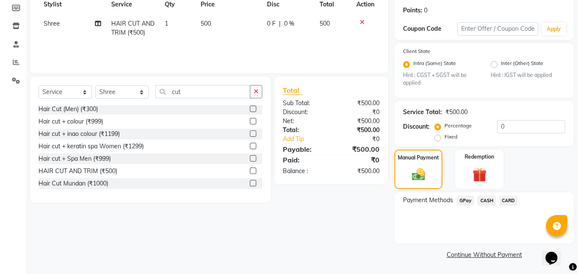
click at [458, 201] on span "GPay" at bounding box center [465, 201] width 18 height 10
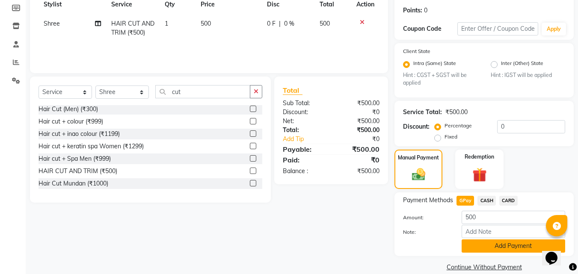
click at [491, 246] on button "Add Payment" at bounding box center [512, 245] width 103 height 13
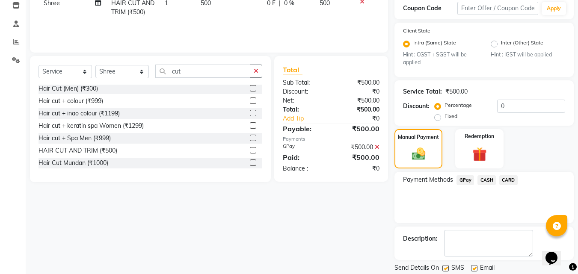
scroll to position [175, 0]
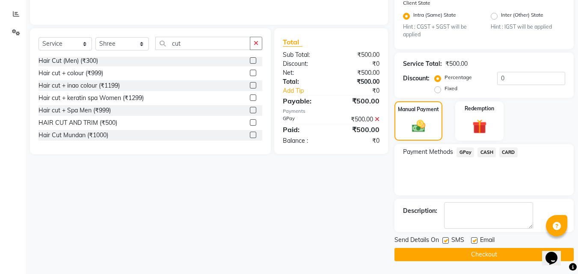
click at [445, 240] on label at bounding box center [445, 240] width 6 height 6
click at [445, 240] on input "checkbox" at bounding box center [445, 241] width 6 height 6
checkbox input "false"
click at [473, 240] on label at bounding box center [474, 240] width 6 height 6
click at [473, 240] on input "checkbox" at bounding box center [474, 241] width 6 height 6
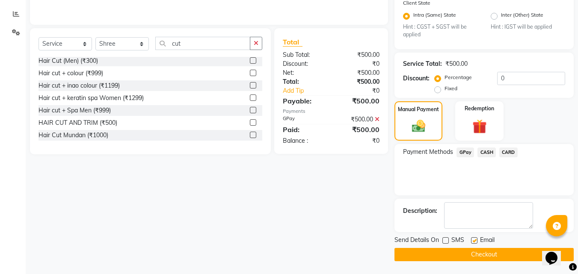
checkbox input "false"
click at [470, 255] on button "Checkout" at bounding box center [483, 254] width 179 height 13
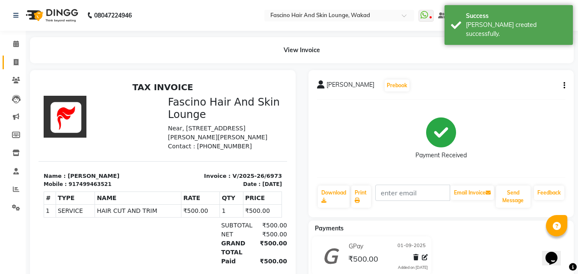
click at [18, 69] on link "Invoice" at bounding box center [13, 63] width 21 height 14
select select "service"
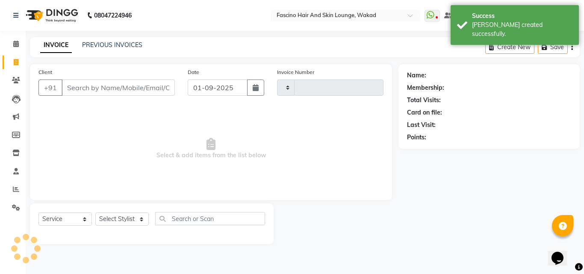
type input "6974"
select select "126"
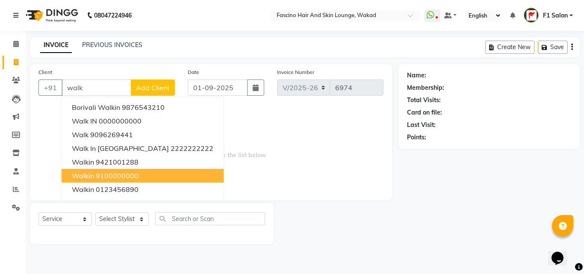
click at [94, 170] on button "Walkin 9100000000" at bounding box center [143, 176] width 162 height 14
type input "9100000000"
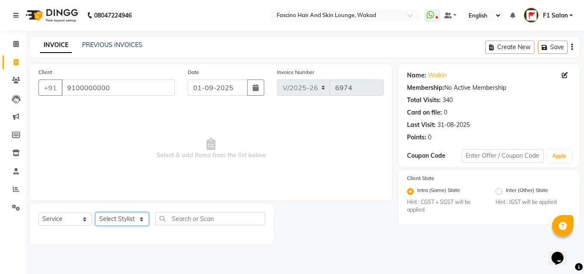
click at [123, 219] on select "Select Stylist 8805000650 Aarohi Chimu Ingale Deepak jh F1 Salon Ganesh F1 Gopa…" at bounding box center [121, 219] width 53 height 13
select select "4042"
click at [95, 213] on select "Select Stylist 8805000650 Aarohi Chimu Ingale Deepak jh F1 Salon Ganesh F1 Gopa…" at bounding box center [121, 219] width 53 height 13
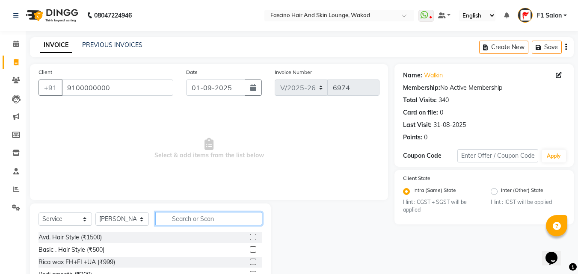
drag, startPoint x: 180, startPoint y: 221, endPoint x: 165, endPoint y: 227, distance: 16.5
click at [180, 222] on input "text" at bounding box center [208, 218] width 107 height 13
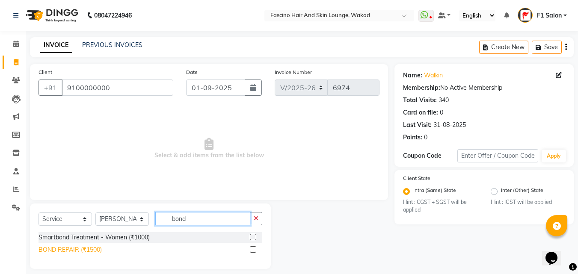
type input "bond"
click at [77, 254] on div "BOND REPAIR (₹1500)" at bounding box center [69, 249] width 63 height 9
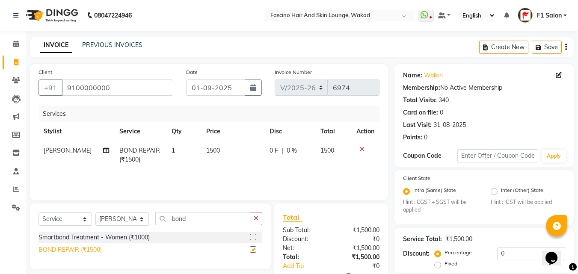
checkbox input "false"
click at [227, 149] on td "1500" at bounding box center [232, 155] width 63 height 28
select select "4042"
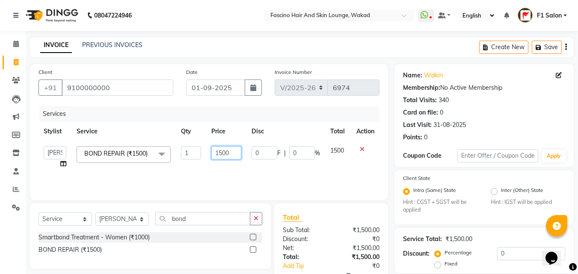
click at [221, 153] on input "1500" at bounding box center [226, 152] width 30 height 13
type input "2000"
click at [217, 171] on div "Services Stylist Service Qty Price Disc Total Action 8805000650 Aarohi Chimu In…" at bounding box center [208, 149] width 341 height 86
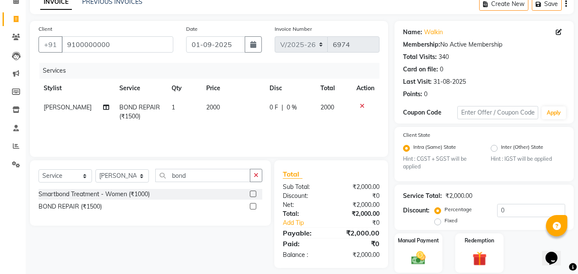
scroll to position [72, 0]
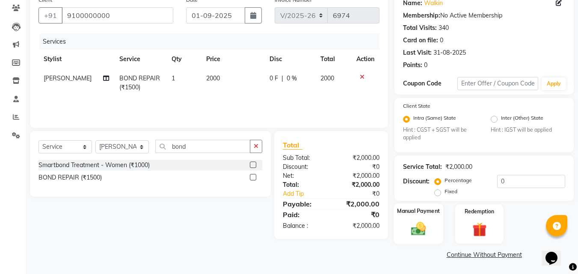
click at [400, 208] on label "Manual Payment" at bounding box center [418, 211] width 43 height 8
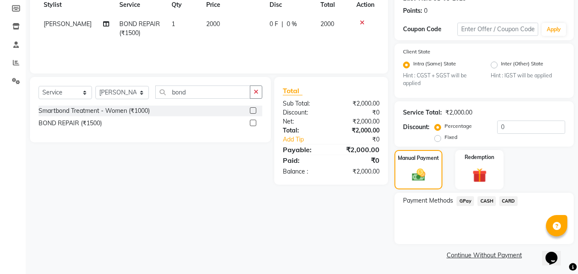
scroll to position [127, 0]
click at [460, 202] on span "GPay" at bounding box center [465, 201] width 18 height 10
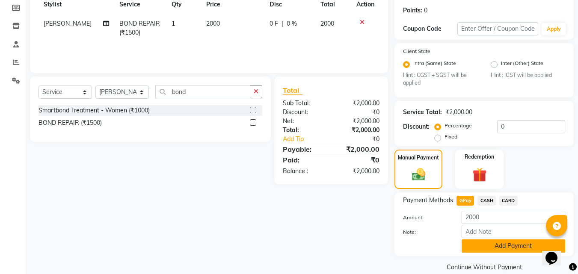
click at [490, 242] on button "Add Payment" at bounding box center [512, 245] width 103 height 13
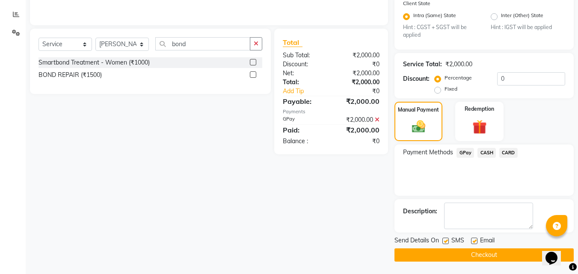
scroll to position [175, 0]
click at [448, 241] on label at bounding box center [445, 240] width 6 height 6
click at [448, 241] on input "checkbox" at bounding box center [445, 241] width 6 height 6
checkbox input "false"
click at [455, 259] on button "Checkout" at bounding box center [483, 254] width 179 height 13
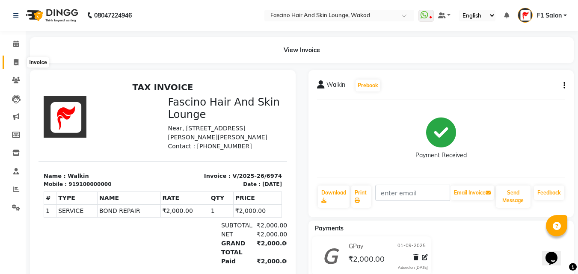
click at [20, 61] on span at bounding box center [16, 63] width 15 height 10
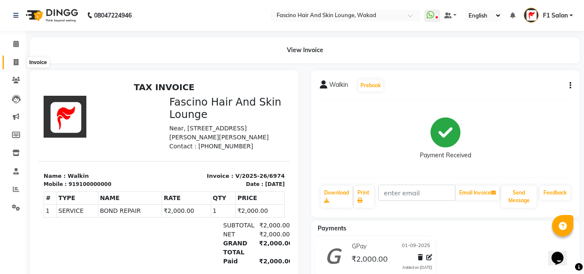
select select "service"
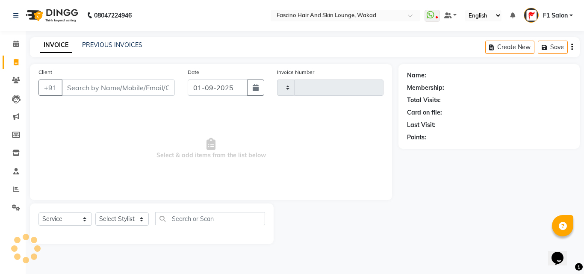
type input "6975"
select select "126"
click at [83, 85] on input "Client" at bounding box center [118, 88] width 113 height 16
click at [82, 89] on input "Client" at bounding box center [118, 88] width 113 height 16
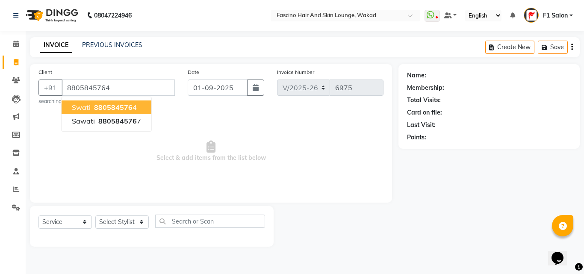
type input "8805845764"
select select "1: Object"
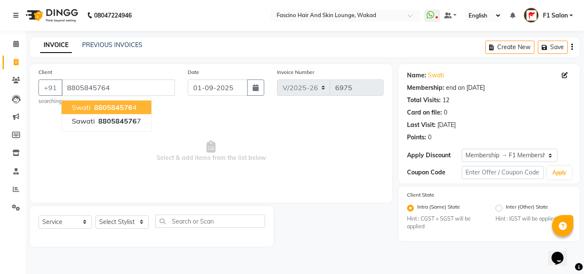
click at [97, 112] on button "Swati 880584576 4" at bounding box center [107, 107] width 90 height 14
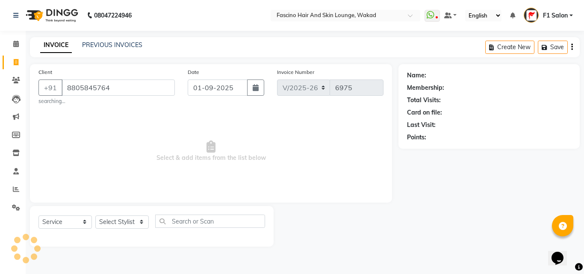
select select "1: Object"
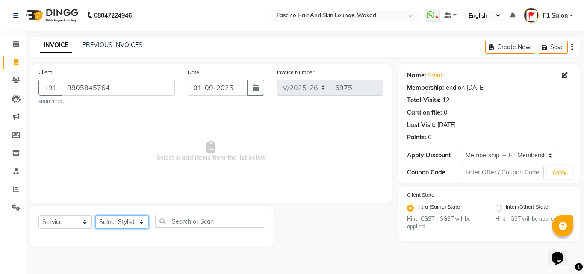
click at [115, 220] on select "Select Stylist 8805000650 Aarohi Chimu Ingale Deepak jh F1 Salon Ganesh F1 Gopa…" at bounding box center [121, 222] width 53 height 13
select select "57606"
click at [95, 216] on select "Select Stylist 8805000650 Aarohi Chimu Ingale Deepak jh F1 Salon Ganesh F1 Gopa…" at bounding box center [121, 222] width 53 height 13
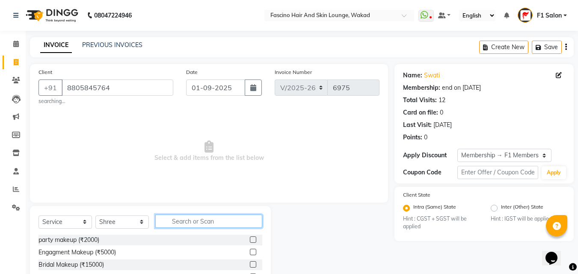
click at [192, 221] on input "text" at bounding box center [208, 221] width 107 height 13
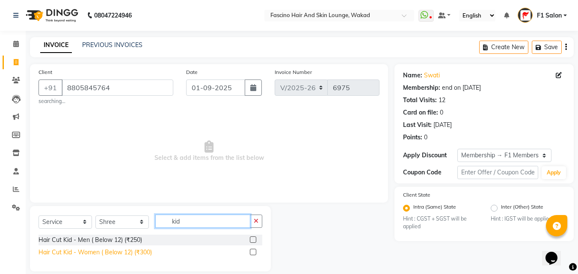
type input "kid"
click at [72, 254] on div "Hair Cut Kid - Women ( Below 12) (₹300)" at bounding box center [94, 252] width 113 height 9
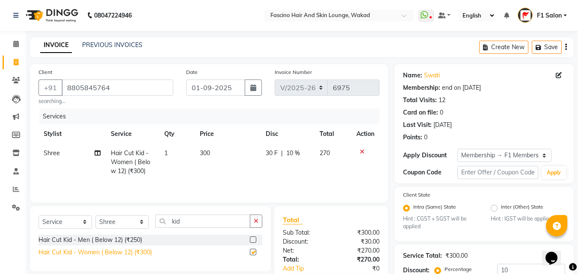
checkbox input "false"
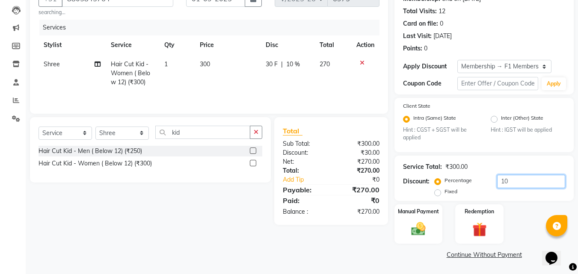
click at [510, 182] on input "10" at bounding box center [531, 181] width 68 height 13
type input "1"
click at [415, 225] on img at bounding box center [418, 229] width 24 height 17
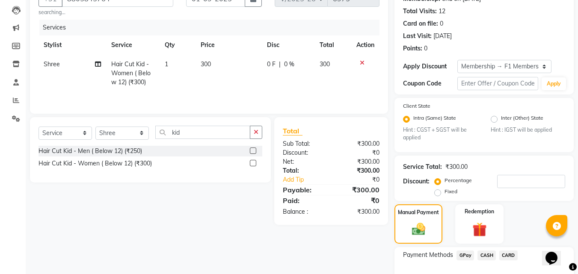
click at [465, 257] on span "GPay" at bounding box center [465, 256] width 18 height 10
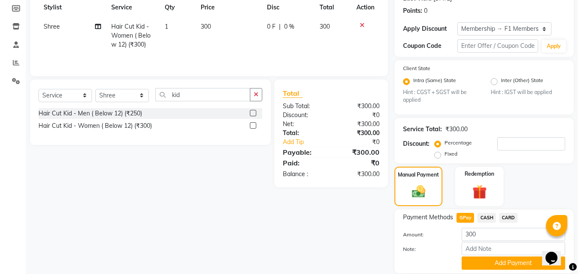
scroll to position [156, 0]
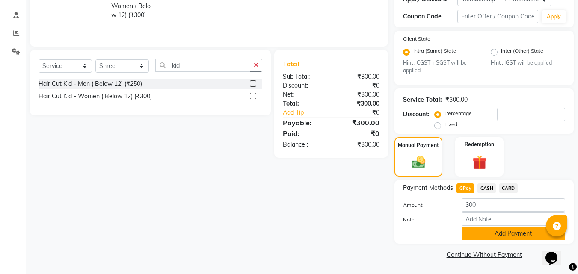
click at [493, 236] on button "Add Payment" at bounding box center [512, 233] width 103 height 13
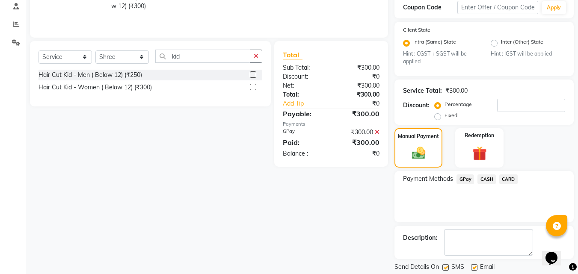
scroll to position [173, 0]
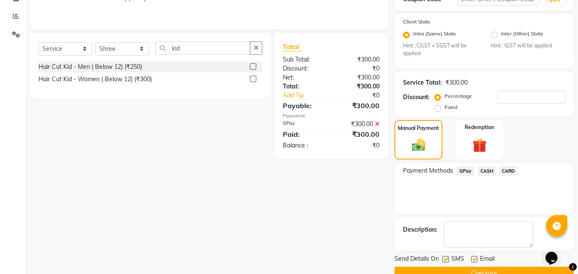
click at [443, 257] on label at bounding box center [445, 259] width 6 height 6
click at [443, 257] on input "checkbox" at bounding box center [445, 260] width 6 height 6
checkbox input "false"
click at [439, 273] on button "Checkout" at bounding box center [483, 273] width 179 height 13
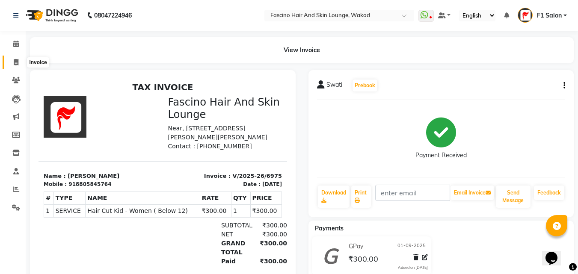
click at [16, 61] on icon at bounding box center [16, 62] width 5 height 6
select select "126"
select select "service"
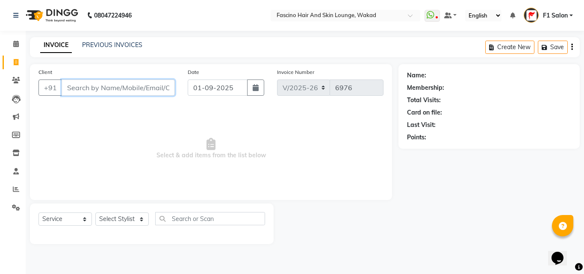
click at [69, 85] on input "Client" at bounding box center [118, 88] width 113 height 16
type input "8433733911"
click at [151, 85] on span "Add Client" at bounding box center [153, 87] width 34 height 9
select select "22"
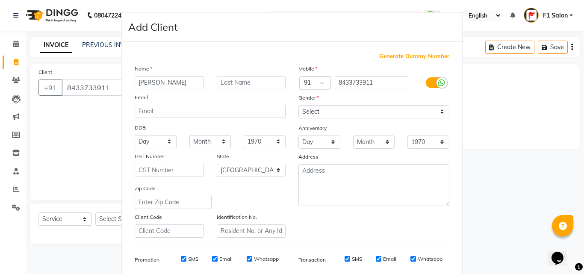
type input "Suchitra"
click at [339, 112] on select "Select Male Female Other Prefer Not To Say" at bounding box center [373, 111] width 151 height 13
select select "female"
click at [298, 105] on select "Select Male Female Other Prefer Not To Say" at bounding box center [373, 111] width 151 height 13
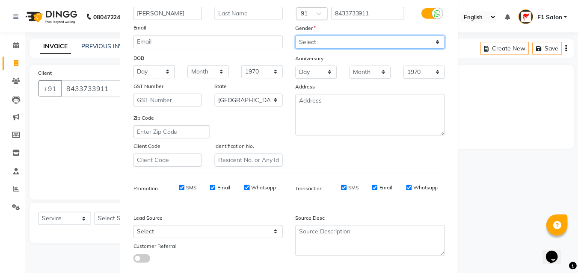
scroll to position [121, 0]
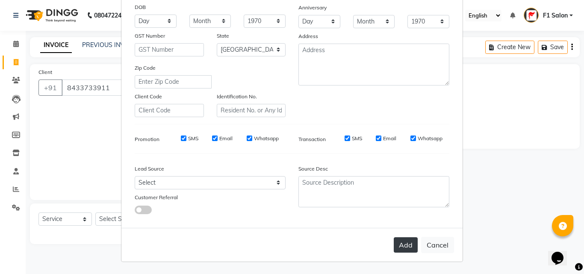
click at [401, 241] on button "Add" at bounding box center [406, 244] width 24 height 15
select select
select select "null"
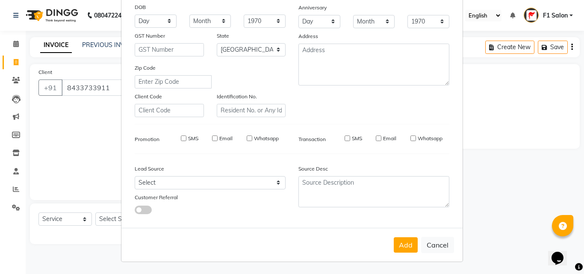
select select
checkbox input "false"
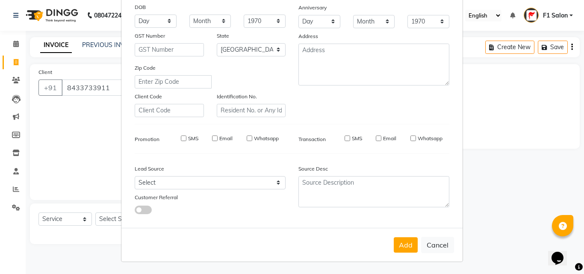
checkbox input "false"
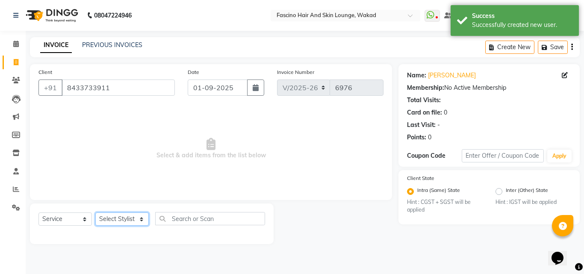
click at [118, 215] on select "Select Stylist 8805000650 Aarohi Chimu Ingale Deepak jh F1 Salon Ganesh F1 Gopa…" at bounding box center [121, 219] width 53 height 13
select select "57606"
click at [95, 213] on select "Select Stylist 8805000650 Aarohi Chimu Ingale Deepak jh F1 Salon Ganesh F1 Gopa…" at bounding box center [121, 219] width 53 height 13
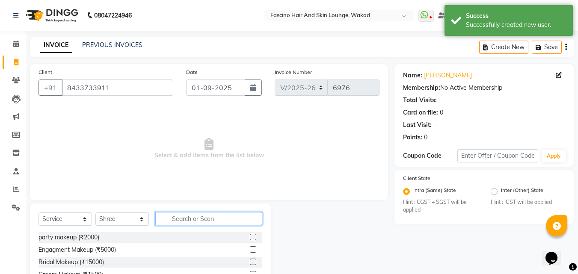
click at [180, 218] on input "text" at bounding box center [208, 218] width 107 height 13
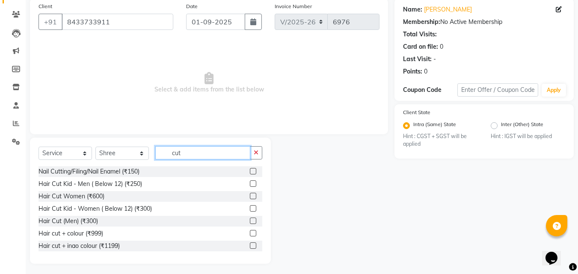
scroll to position [68, 0]
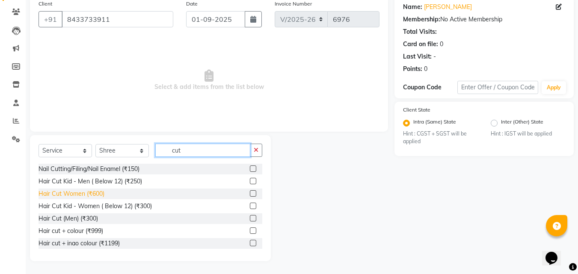
type input "cut"
click at [77, 193] on div "Hair Cut Women (₹600)" at bounding box center [71, 193] width 66 height 9
checkbox input "false"
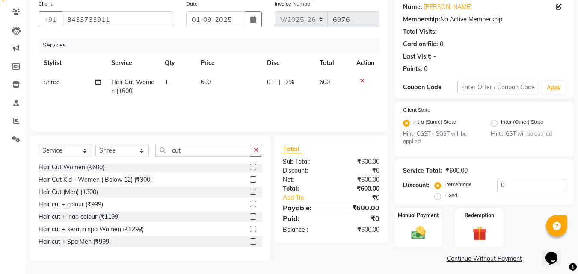
scroll to position [51, 0]
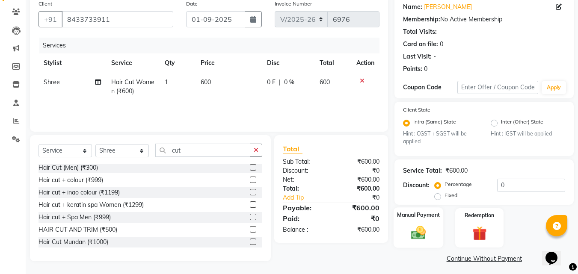
click at [416, 230] on img at bounding box center [418, 232] width 24 height 17
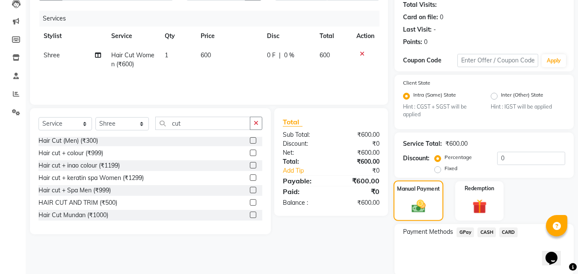
scroll to position [127, 0]
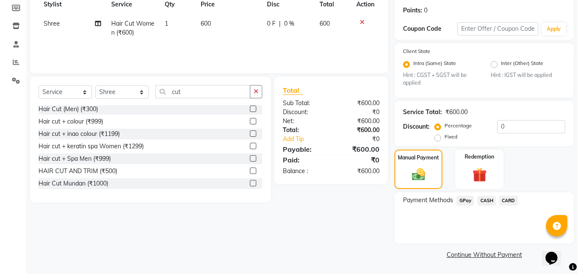
click at [513, 200] on span "CARD" at bounding box center [508, 201] width 18 height 10
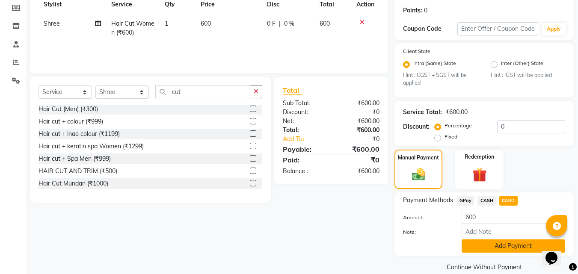
click at [513, 250] on button "Add Payment" at bounding box center [512, 245] width 103 height 13
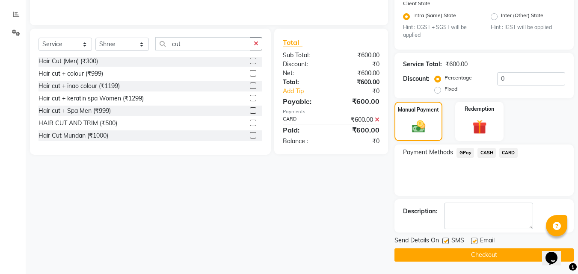
scroll to position [175, 0]
drag, startPoint x: 445, startPoint y: 239, endPoint x: 461, endPoint y: 257, distance: 24.0
click at [447, 240] on label at bounding box center [445, 240] width 6 height 6
click at [447, 240] on input "checkbox" at bounding box center [445, 241] width 6 height 6
checkbox input "false"
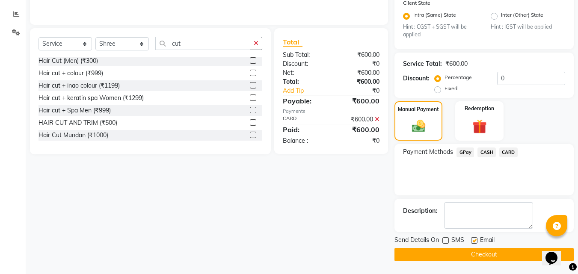
click at [461, 257] on button "Checkout" at bounding box center [483, 254] width 179 height 13
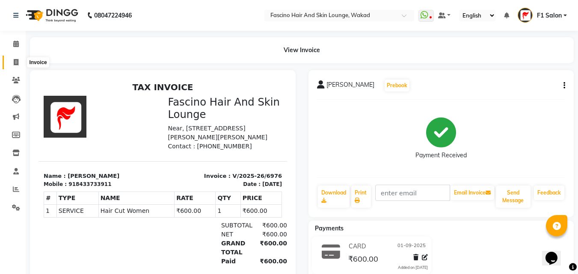
click at [21, 63] on span at bounding box center [16, 63] width 15 height 10
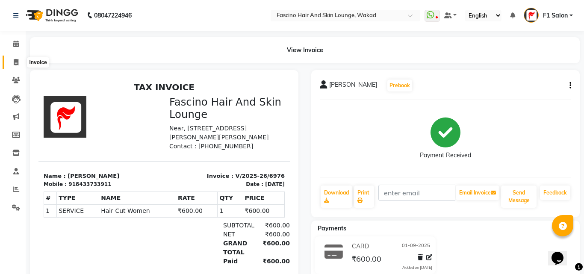
select select "service"
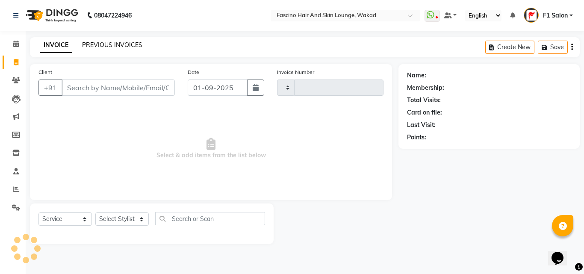
type input "6977"
click at [101, 44] on link "PREVIOUS INVOICES" at bounding box center [112, 45] width 60 height 8
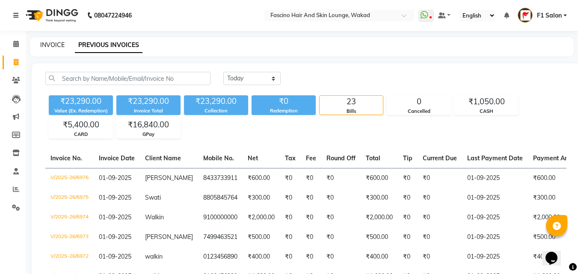
click at [50, 43] on link "INVOICE" at bounding box center [52, 45] width 24 height 8
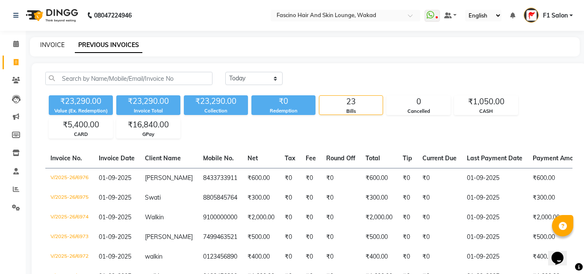
select select "126"
select select "service"
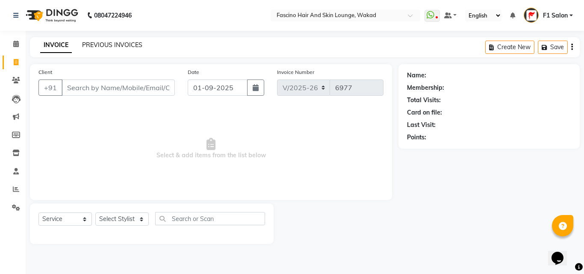
click at [125, 44] on link "PREVIOUS INVOICES" at bounding box center [112, 45] width 60 height 8
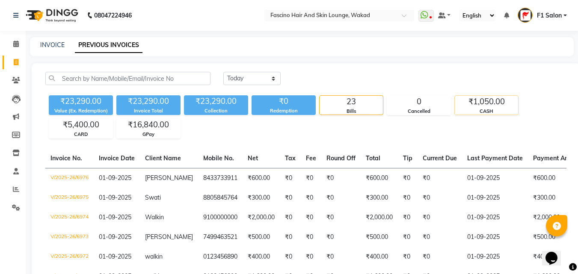
click at [484, 105] on div "₹1,050.00" at bounding box center [486, 102] width 63 height 12
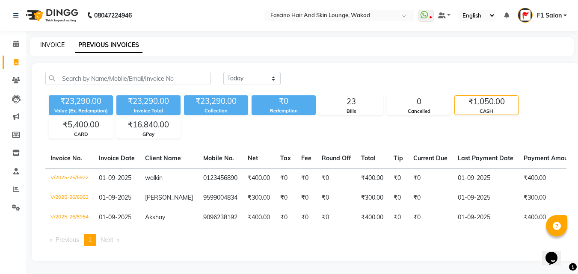
click at [47, 45] on link "INVOICE" at bounding box center [52, 45] width 24 height 8
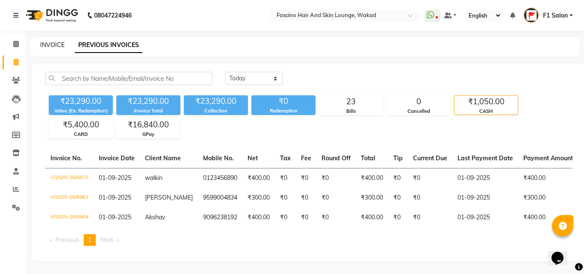
select select "126"
select select "service"
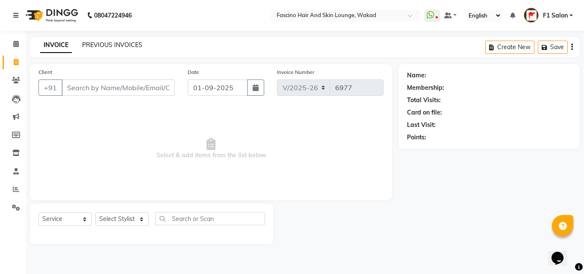
click at [117, 44] on link "PREVIOUS INVOICES" at bounding box center [112, 45] width 60 height 8
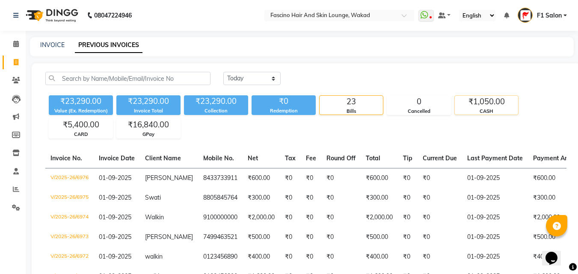
click at [485, 111] on div "CASH" at bounding box center [486, 111] width 63 height 7
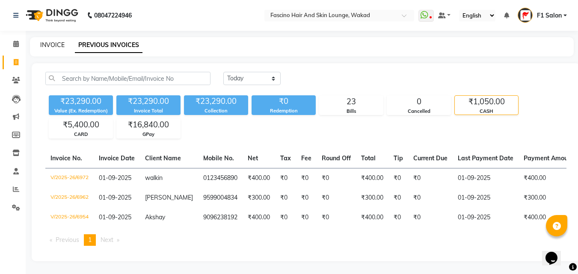
click at [52, 42] on link "INVOICE" at bounding box center [52, 45] width 24 height 8
select select "service"
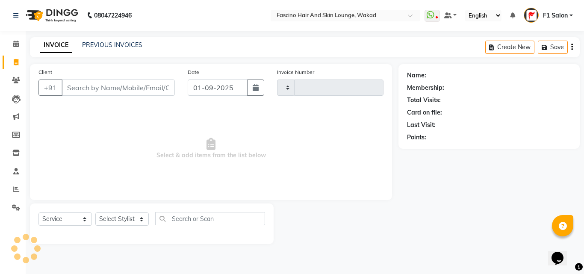
type input "6977"
select select "126"
click at [103, 85] on input "Client" at bounding box center [118, 88] width 113 height 16
